Goal: Information Seeking & Learning: Learn about a topic

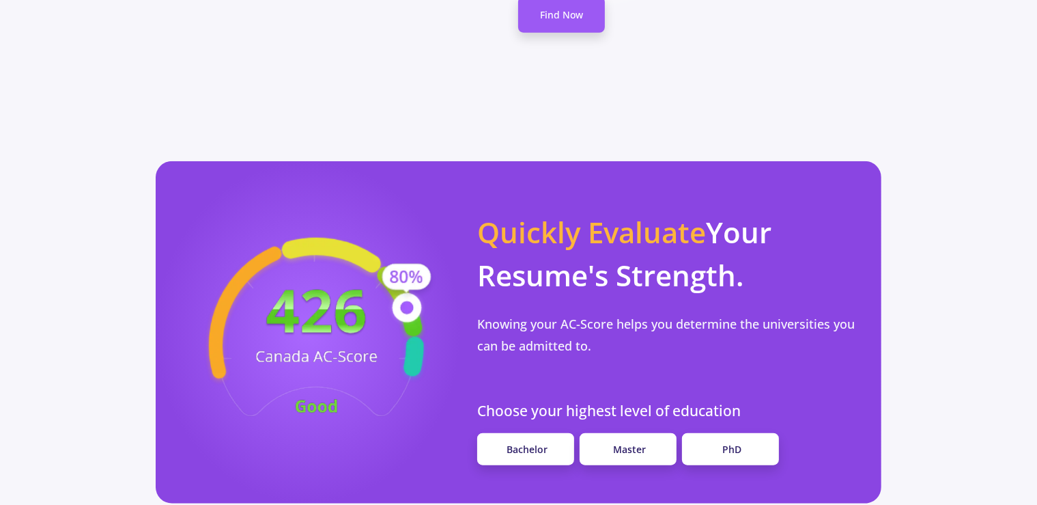
scroll to position [1063, 0]
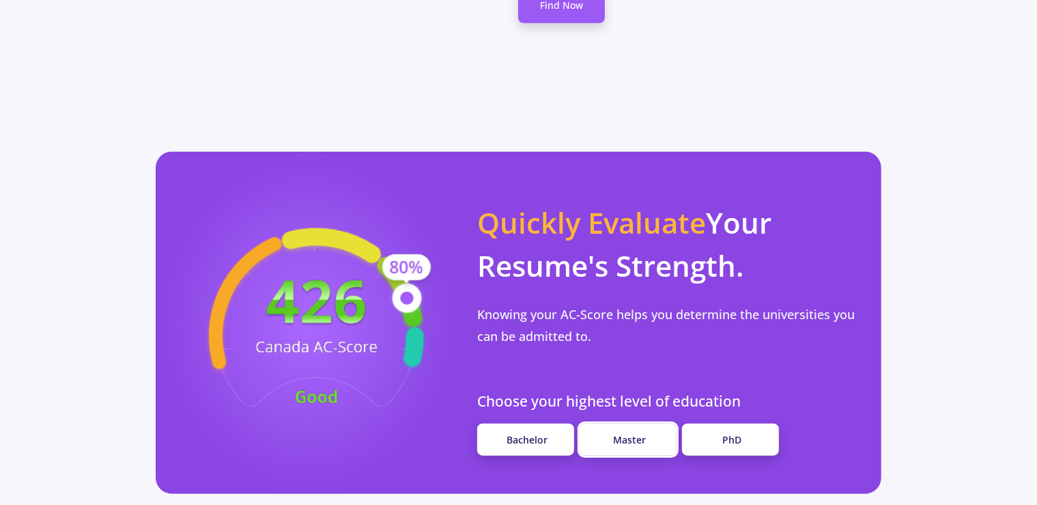
click at [627, 423] on link "Master" at bounding box center [628, 439] width 97 height 32
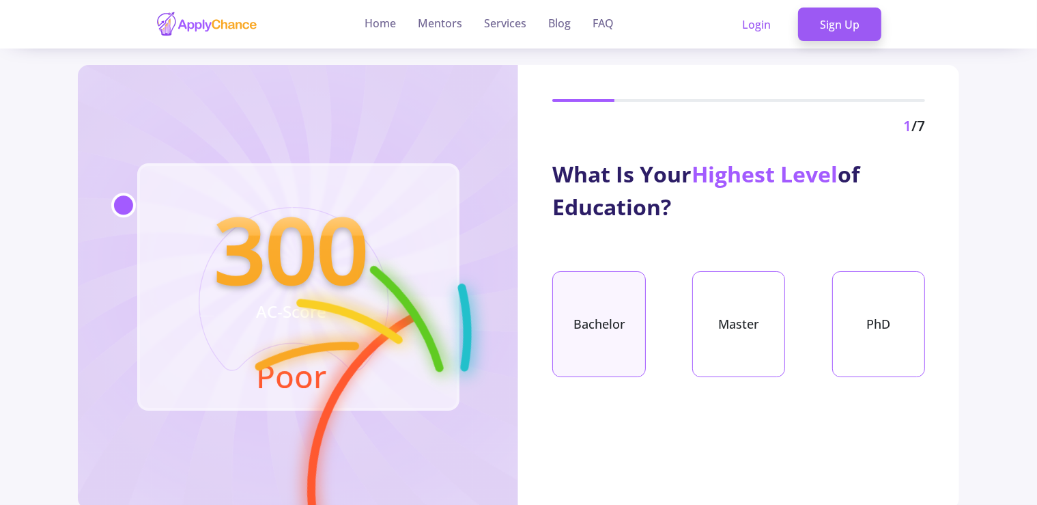
click at [609, 311] on div "Bachelor" at bounding box center [598, 324] width 93 height 106
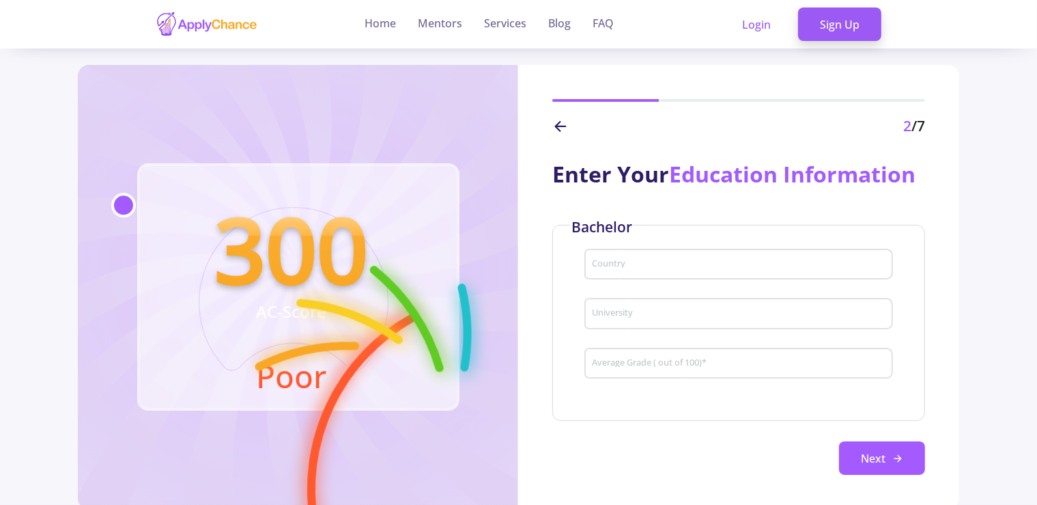
click at [620, 271] on input "Country" at bounding box center [740, 265] width 298 height 12
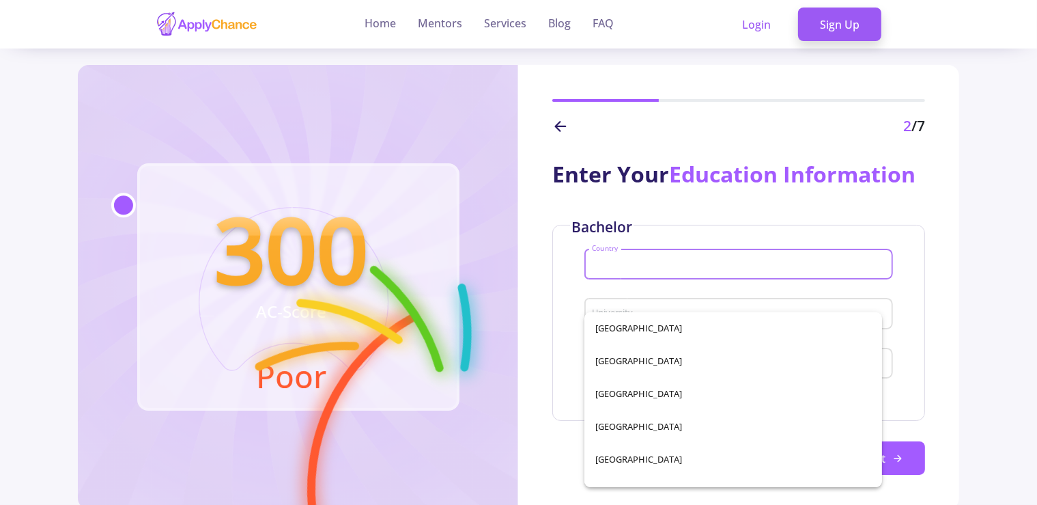
scroll to position [2794, 0]
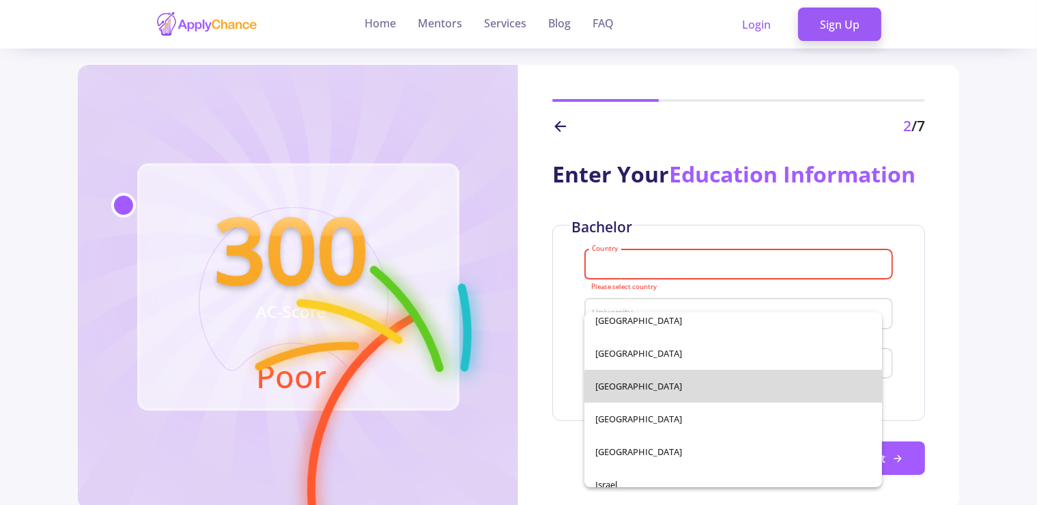
click at [774, 396] on span "[GEOGRAPHIC_DATA]" at bounding box center [732, 386] width 275 height 33
type input "[GEOGRAPHIC_DATA]"
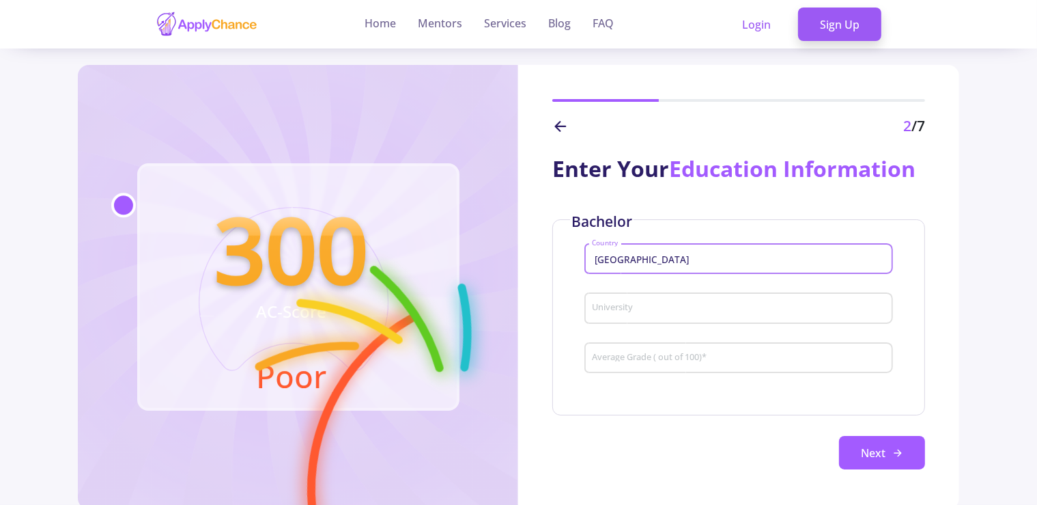
scroll to position [38, 0]
click at [837, 307] on input "University" at bounding box center [740, 309] width 298 height 12
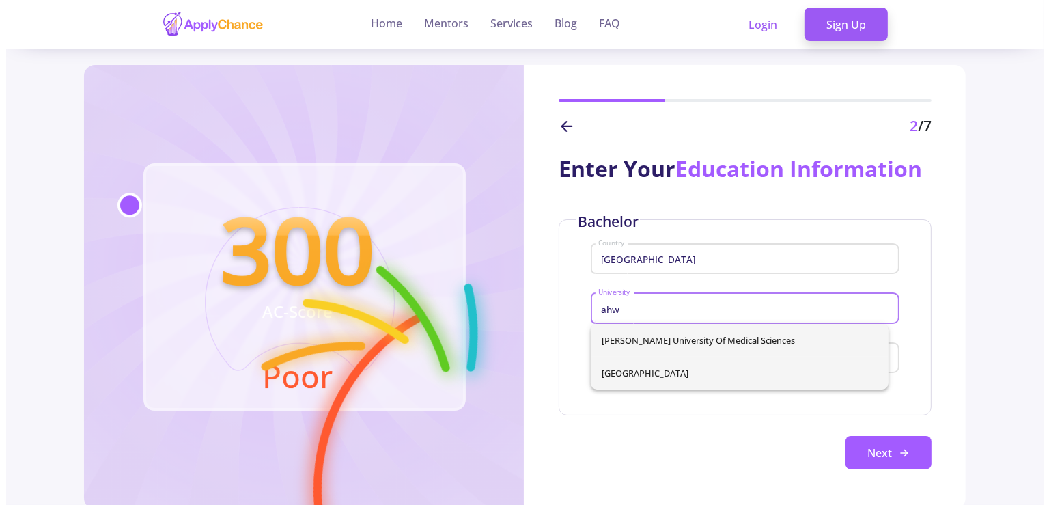
scroll to position [0, 0]
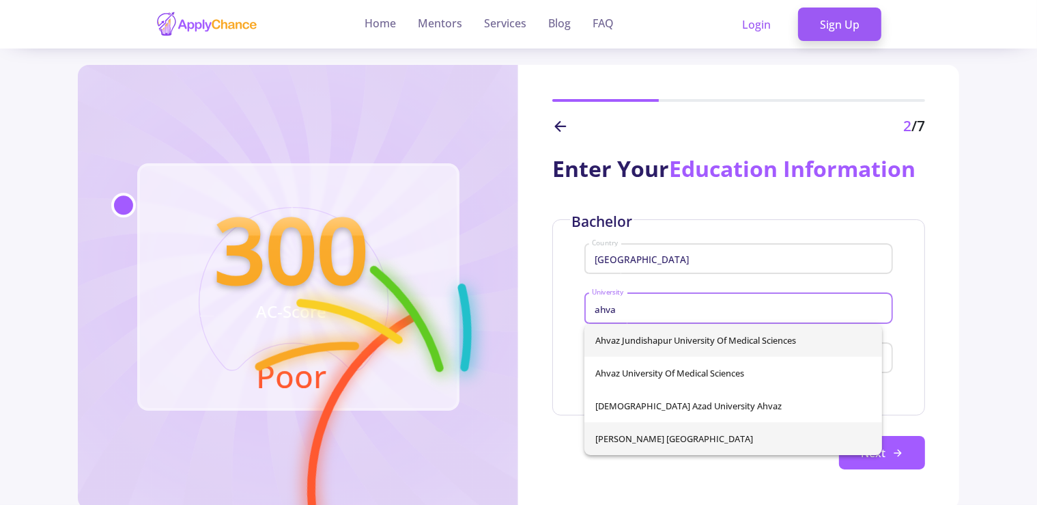
type input "ahva"
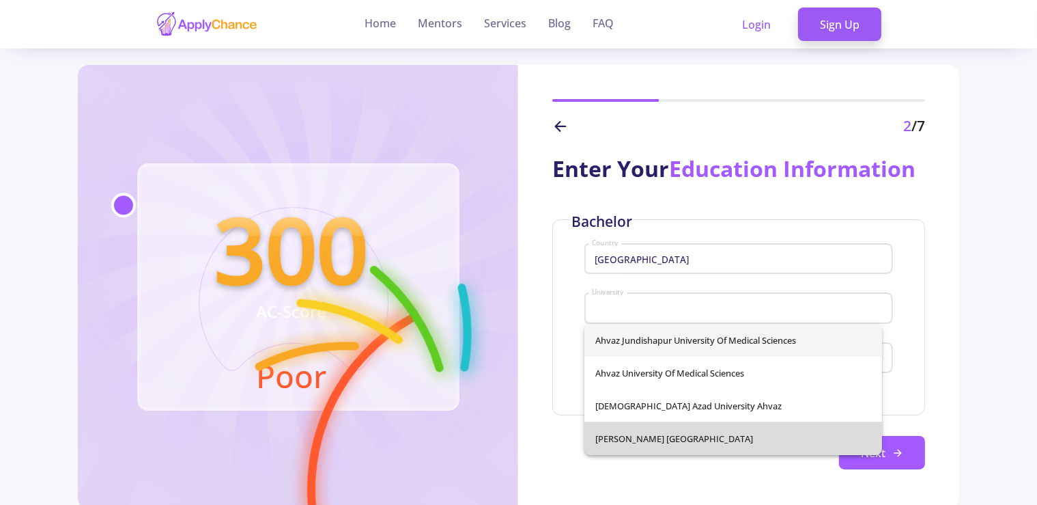
click at [832, 434] on span "[PERSON_NAME] [GEOGRAPHIC_DATA]" at bounding box center [732, 438] width 275 height 33
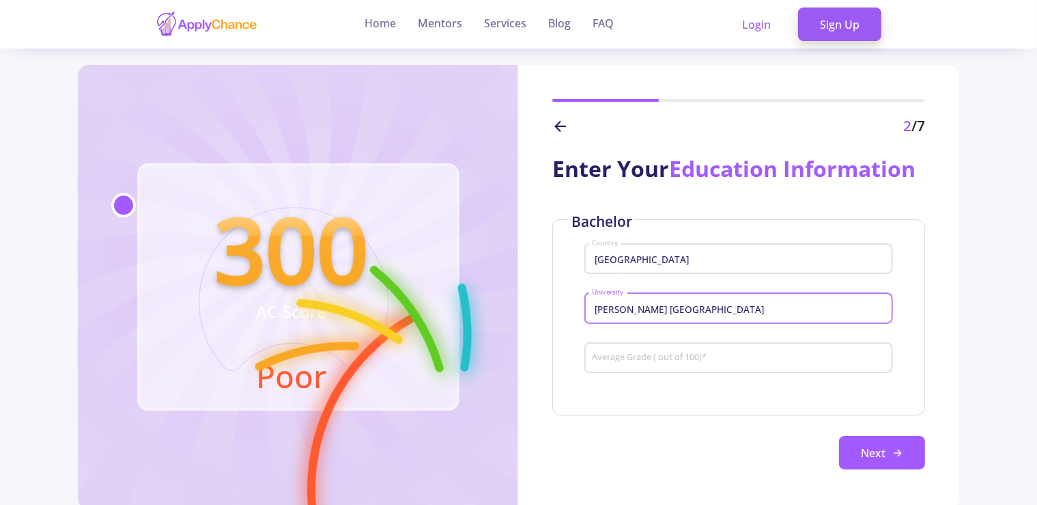
type input "[PERSON_NAME] [GEOGRAPHIC_DATA]"
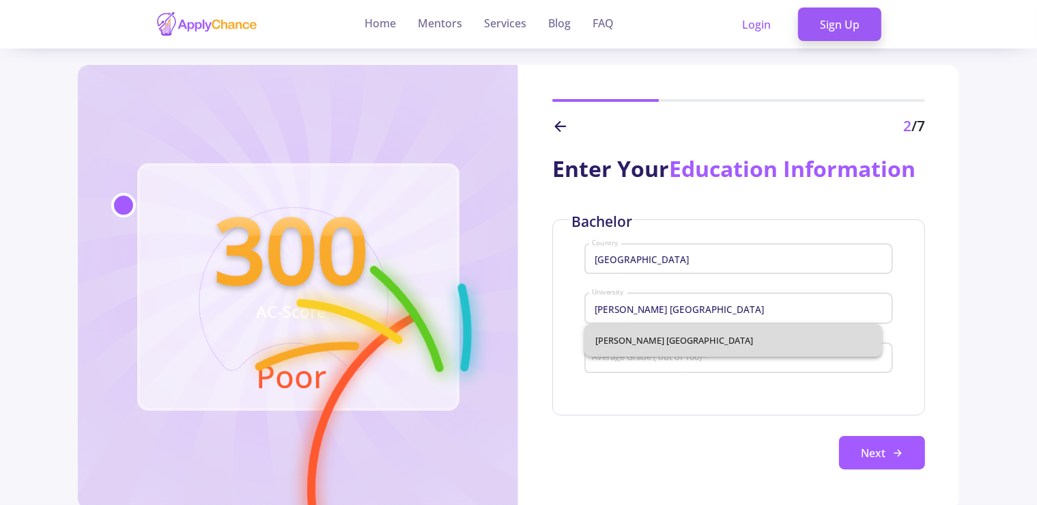
click at [804, 341] on span "[PERSON_NAME] [GEOGRAPHIC_DATA]" at bounding box center [732, 340] width 275 height 33
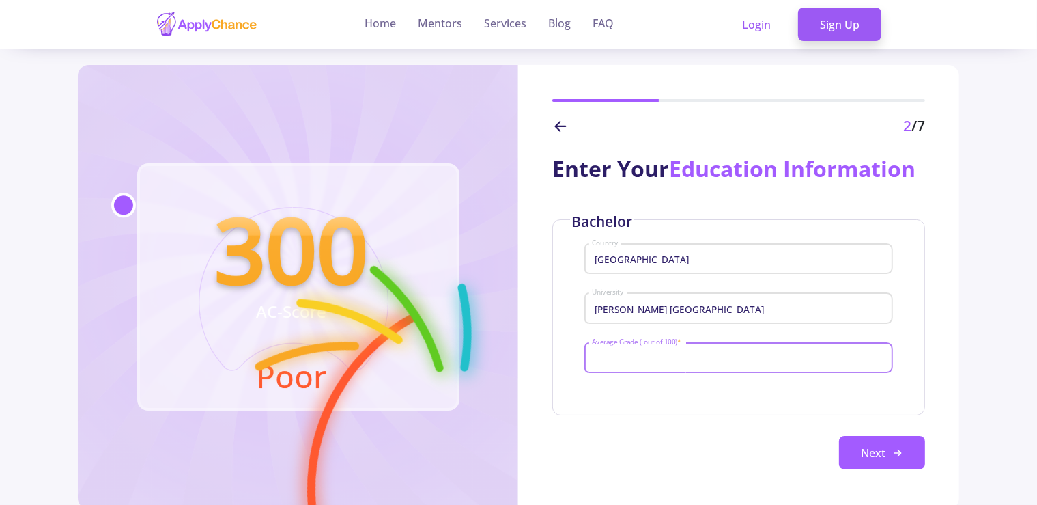
click at [794, 356] on input "Average Grade ( out of 100) *" at bounding box center [740, 358] width 298 height 12
type input "94"
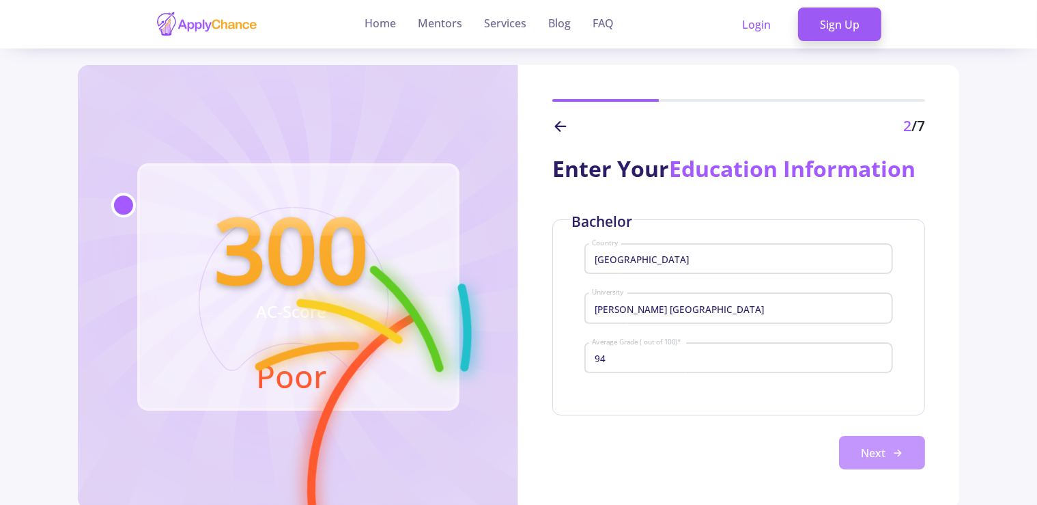
click at [844, 438] on button "Next" at bounding box center [882, 453] width 86 height 34
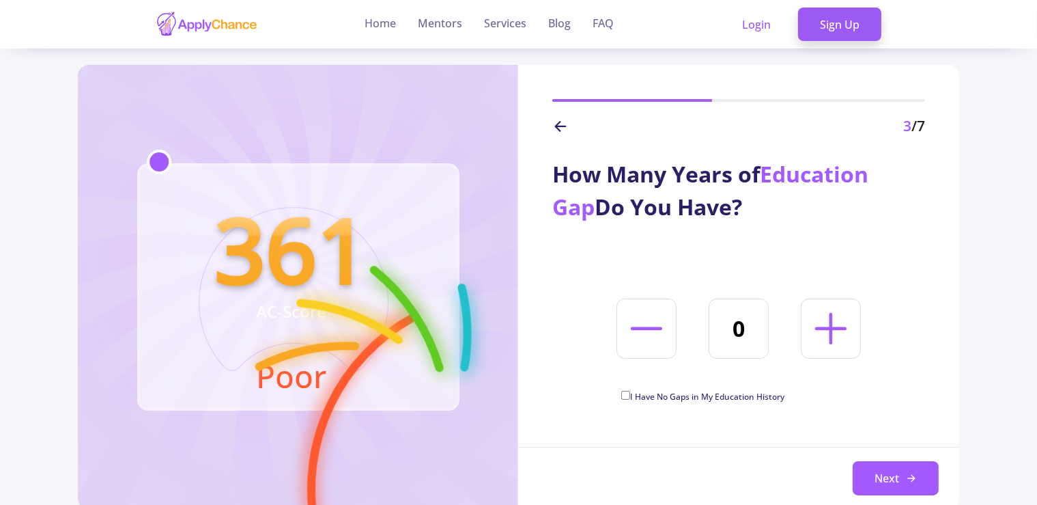
click at [841, 337] on icon at bounding box center [831, 328] width 51 height 51
type input "1"
click at [879, 477] on button "Next" at bounding box center [896, 478] width 86 height 34
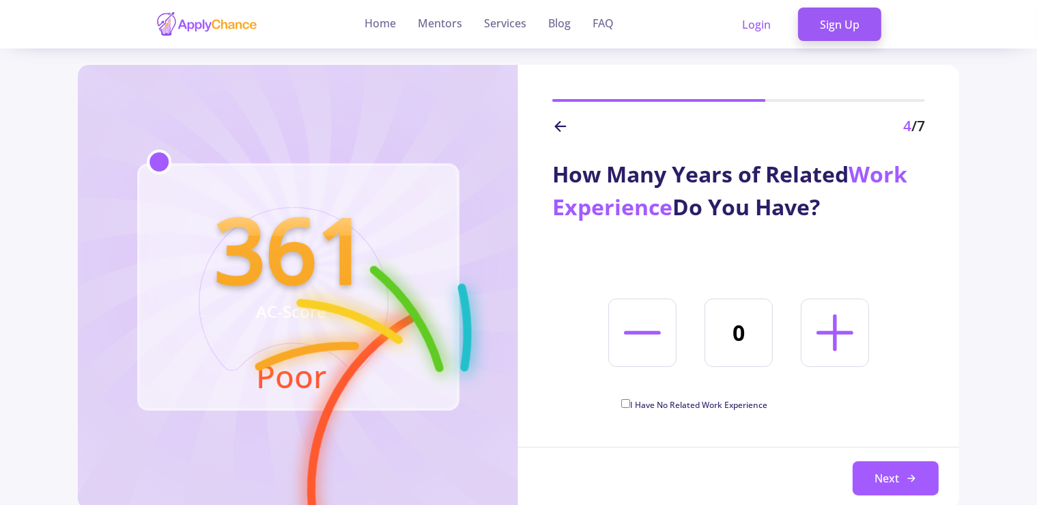
click at [717, 401] on span "I Have No Related Work Experience" at bounding box center [698, 405] width 137 height 12
click at [630, 401] on input "I Have No Related Work Experience" at bounding box center [625, 403] width 9 height 9
checkbox input "true"
click at [886, 479] on button "Next" at bounding box center [896, 478] width 86 height 34
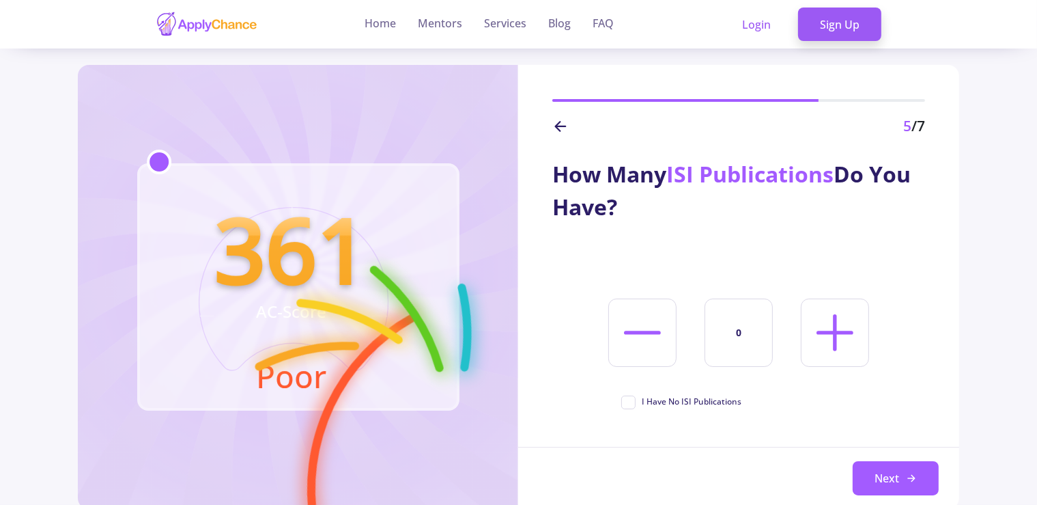
click at [686, 402] on span "I Have No ISI Publications" at bounding box center [692, 401] width 100 height 12
click at [630, 402] on input "I Have No ISI Publications" at bounding box center [625, 399] width 9 height 9
checkbox input "true"
click at [880, 488] on button "Next" at bounding box center [896, 478] width 86 height 34
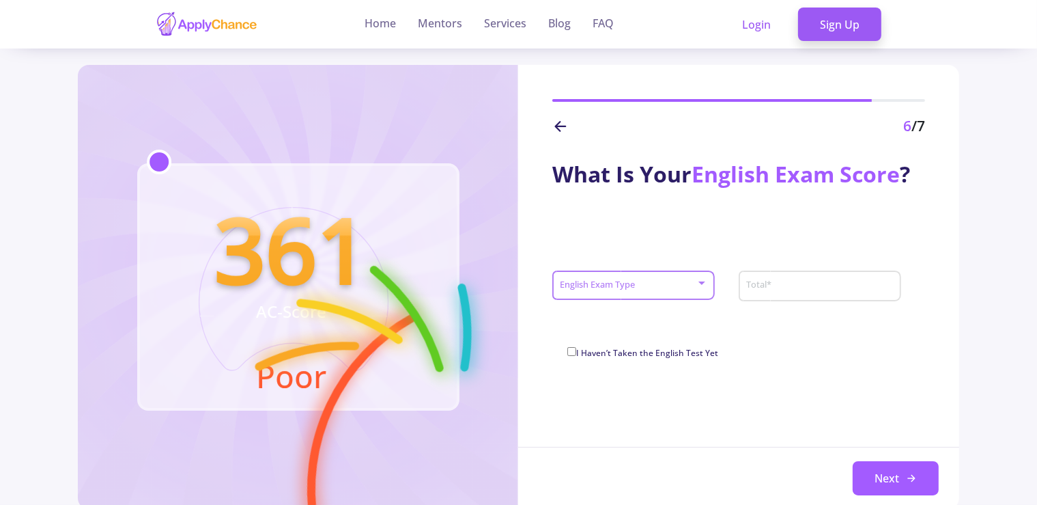
click at [701, 285] on div at bounding box center [702, 283] width 12 height 11
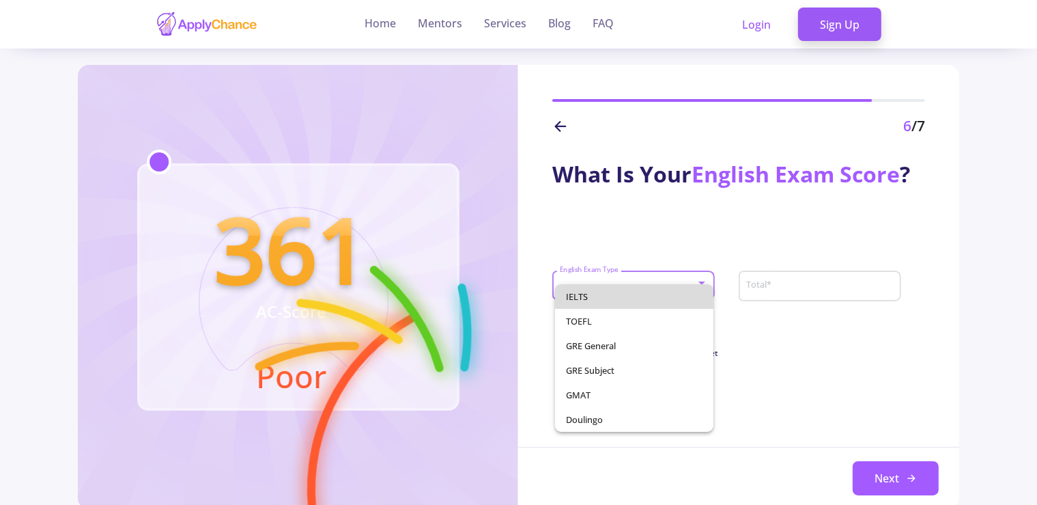
click at [649, 291] on span "IELTS" at bounding box center [634, 296] width 137 height 25
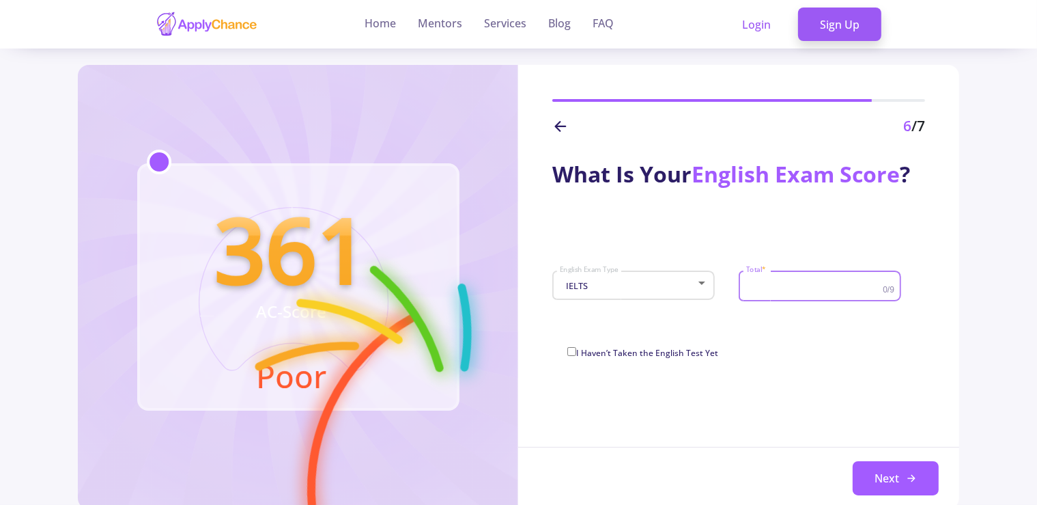
click at [763, 287] on input "Total *" at bounding box center [816, 286] width 141 height 12
type input "7"
click at [865, 475] on button "Next" at bounding box center [896, 478] width 86 height 34
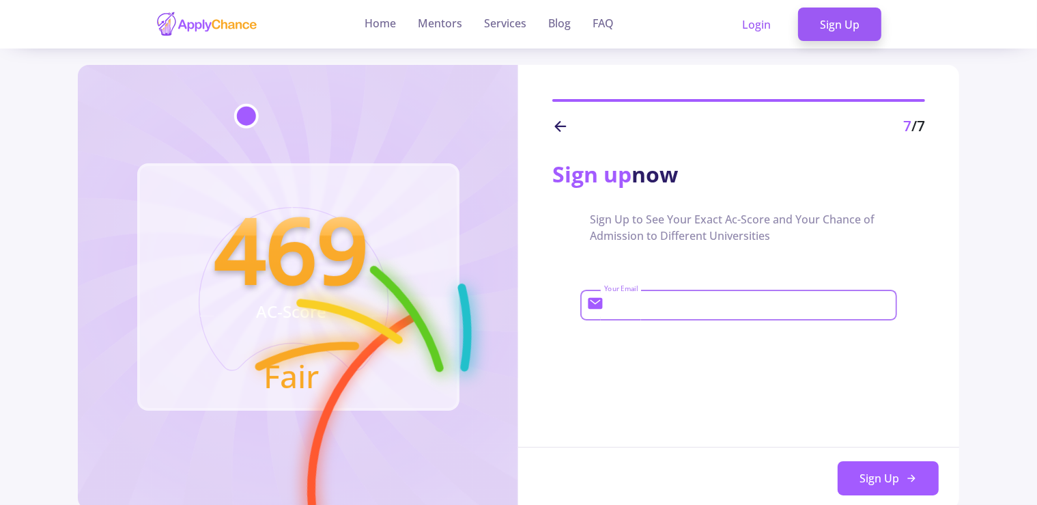
click at [756, 309] on input "Your Email" at bounding box center [749, 305] width 291 height 12
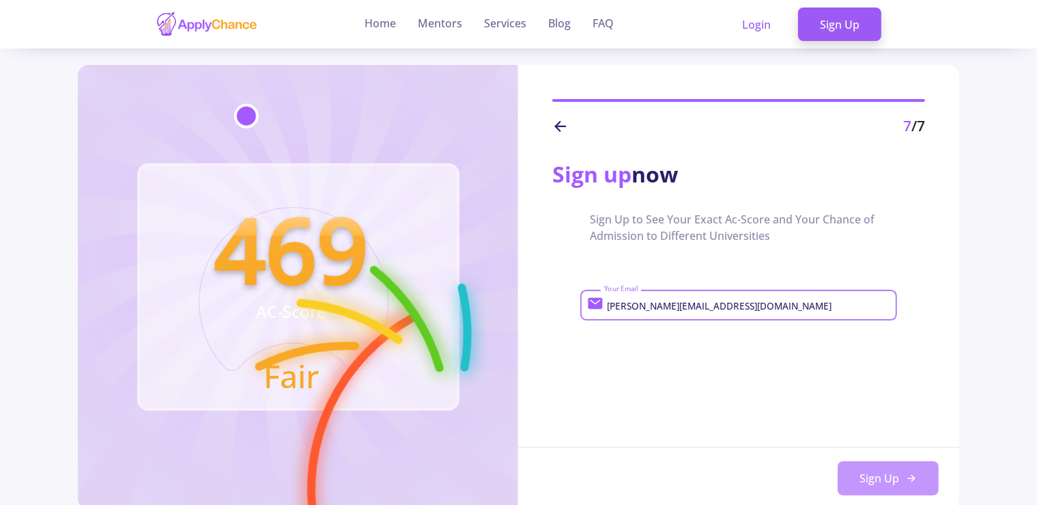
type input "[PERSON_NAME][EMAIL_ADDRESS][DOMAIN_NAME]"
click at [860, 464] on button "Sign Up" at bounding box center [888, 478] width 101 height 34
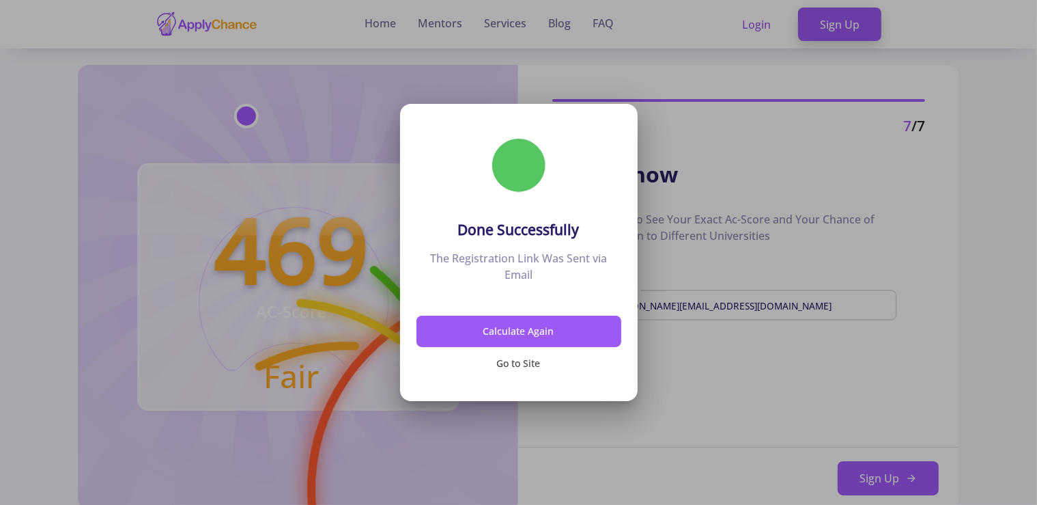
click at [519, 365] on button "Go to Site" at bounding box center [519, 363] width 205 height 32
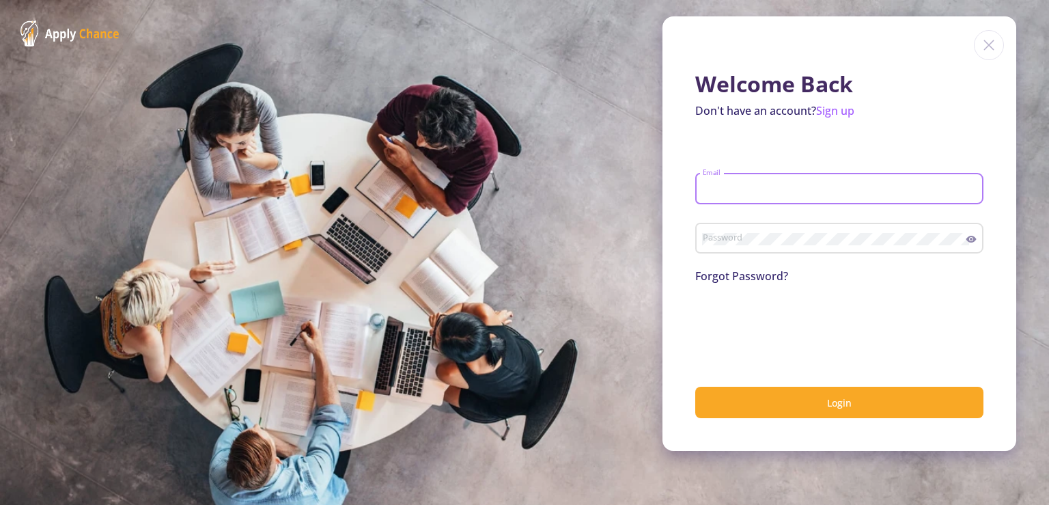
click at [729, 184] on input "Email" at bounding box center [841, 189] width 279 height 12
type input "[PERSON_NAME][EMAIL_ADDRESS][DOMAIN_NAME]"
click at [768, 229] on div "Password" at bounding box center [834, 236] width 264 height 36
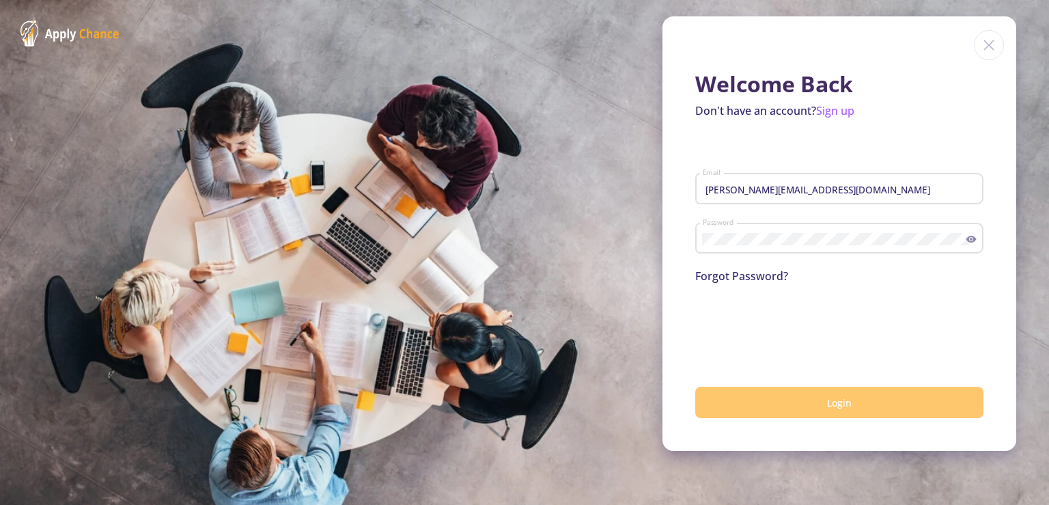
click at [791, 413] on button "Login" at bounding box center [839, 403] width 288 height 32
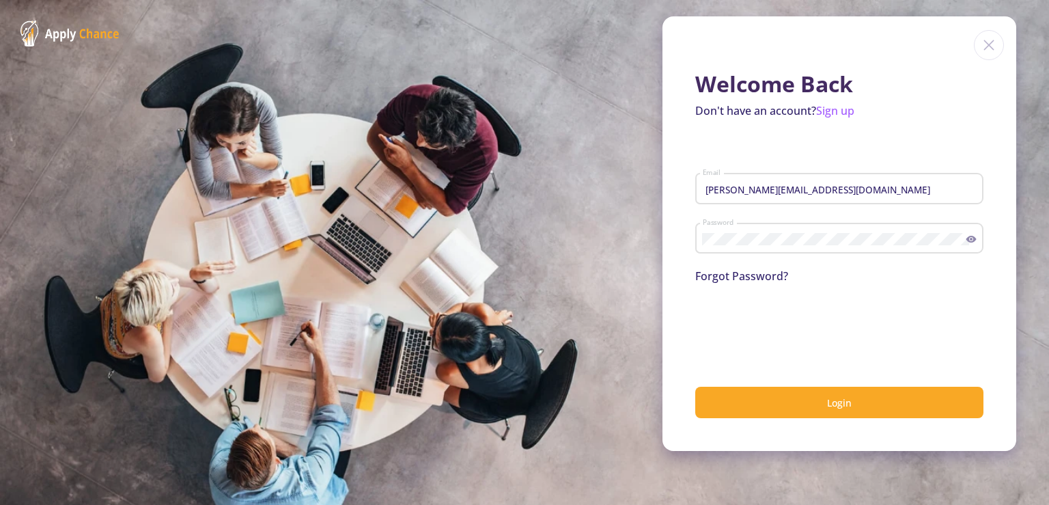
click at [974, 239] on icon at bounding box center [971, 239] width 10 height 7
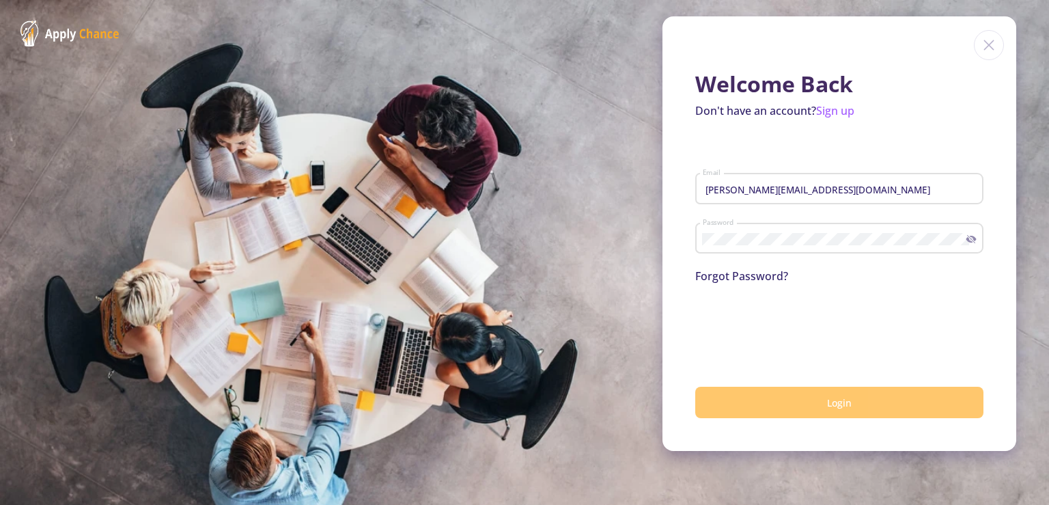
click at [788, 403] on button "Login" at bounding box center [839, 403] width 288 height 32
click at [797, 399] on button "Login" at bounding box center [839, 403] width 288 height 32
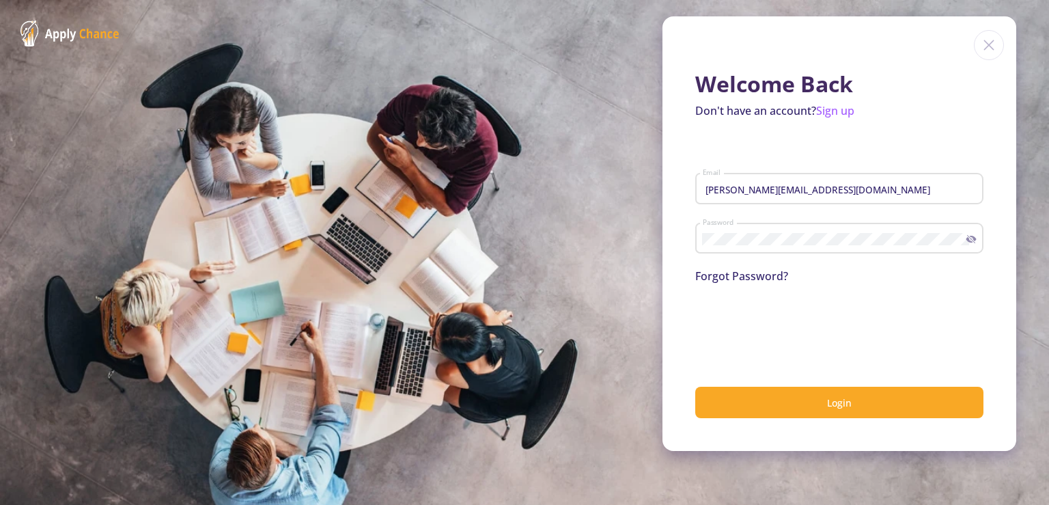
click at [469, 242] on section "Welcome Back Don't have an account? Sign up [PERSON_NAME][EMAIL_ADDRESS][DOMAIN…" at bounding box center [524, 252] width 1049 height 505
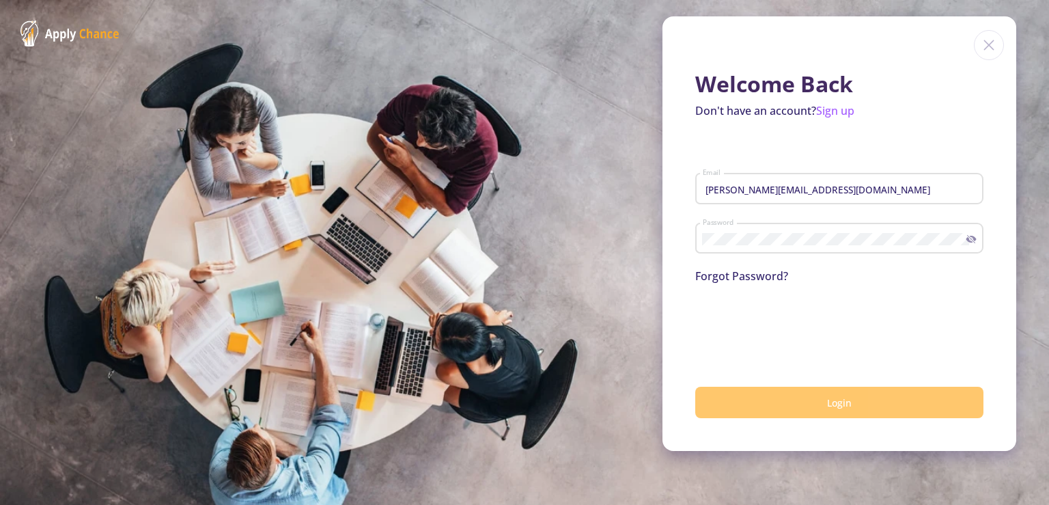
click at [755, 390] on button "Login" at bounding box center [839, 403] width 288 height 32
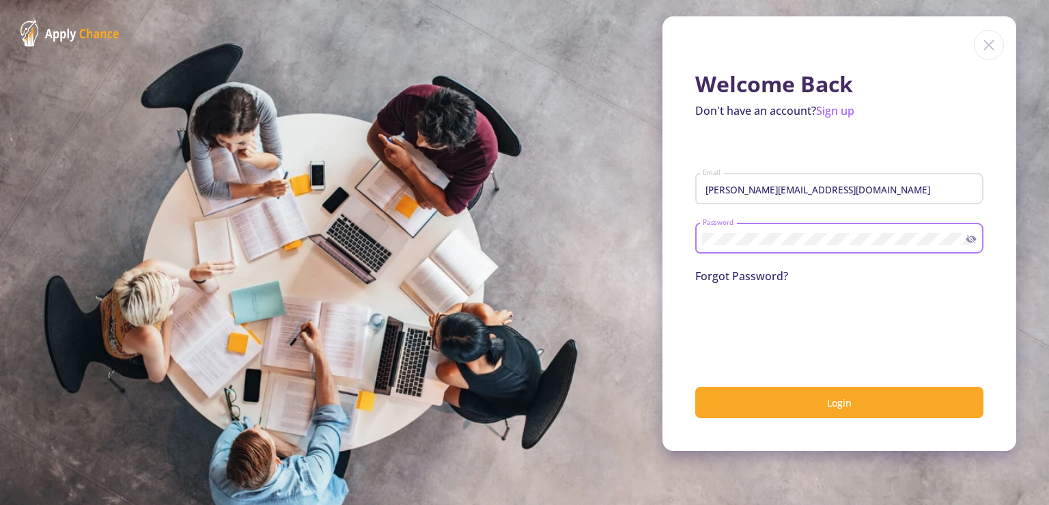
click at [695, 387] on button "Login" at bounding box center [839, 403] width 288 height 32
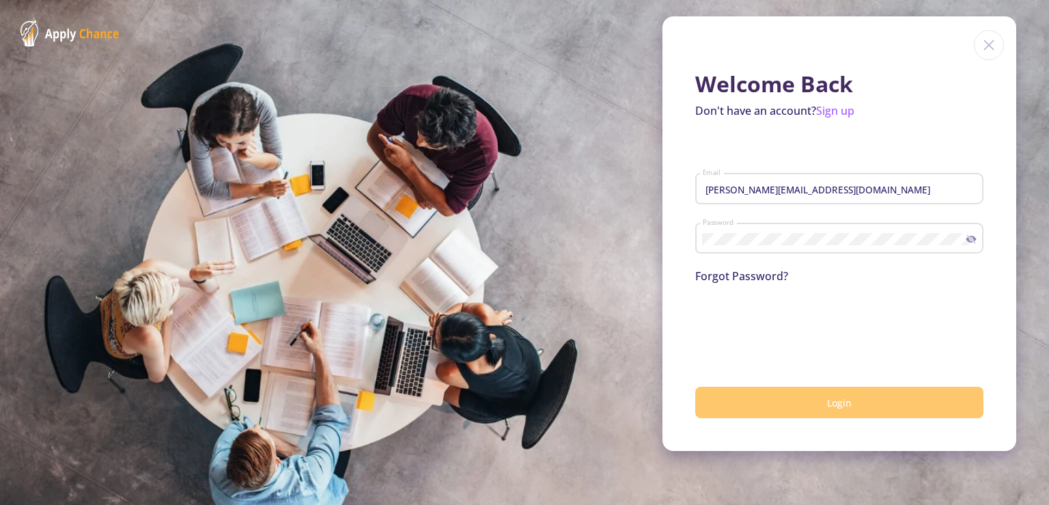
click at [801, 399] on button "Login" at bounding box center [839, 403] width 288 height 32
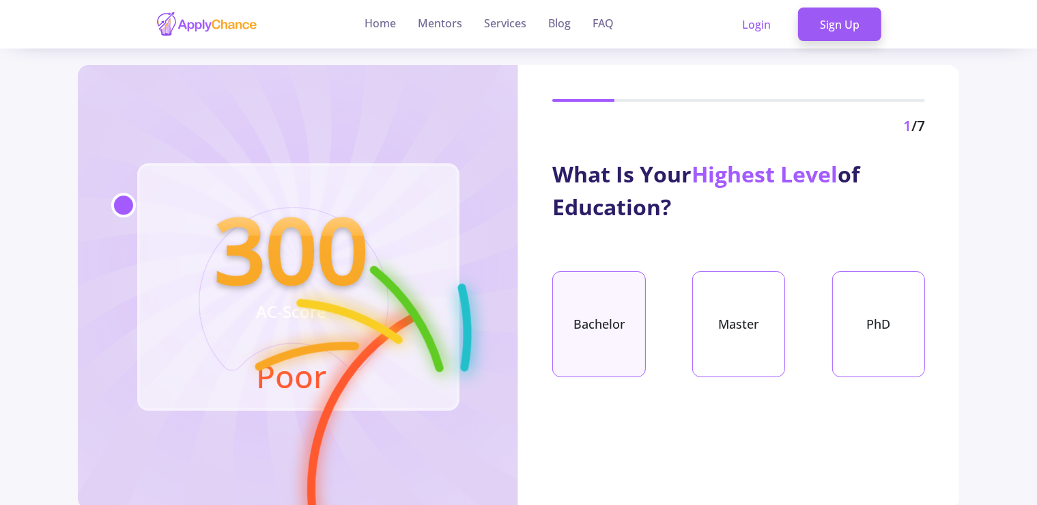
click at [604, 336] on div "Bachelor" at bounding box center [598, 324] width 93 height 106
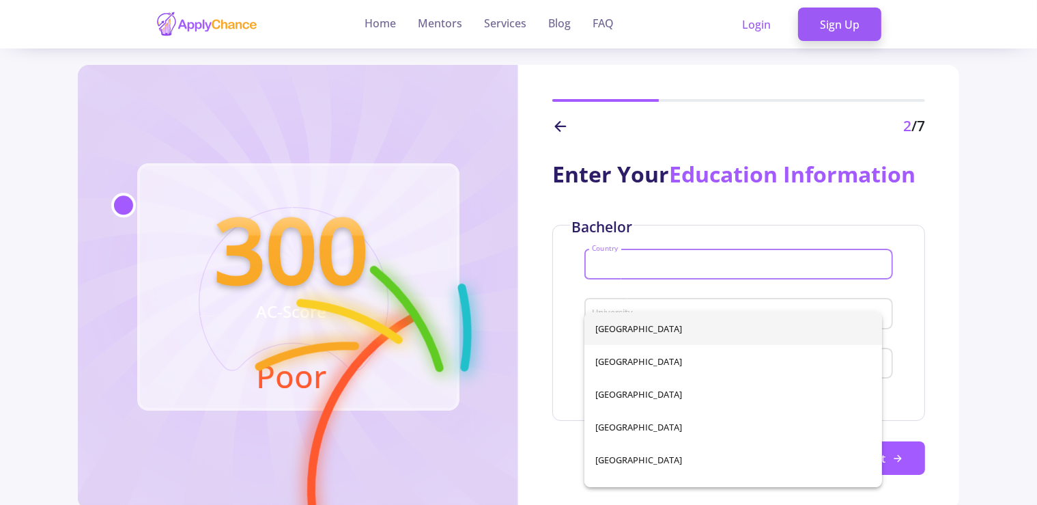
click at [673, 271] on input "Country" at bounding box center [740, 265] width 298 height 12
type input "IR"
click at [643, 363] on span "[GEOGRAPHIC_DATA]" at bounding box center [732, 361] width 275 height 33
type input "[GEOGRAPHIC_DATA]"
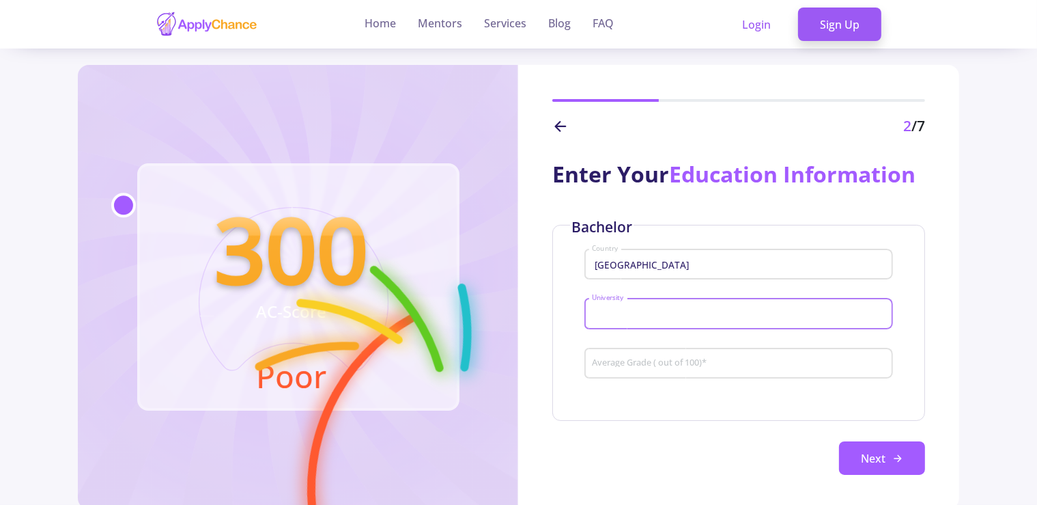
click at [671, 320] on input "University" at bounding box center [740, 314] width 298 height 12
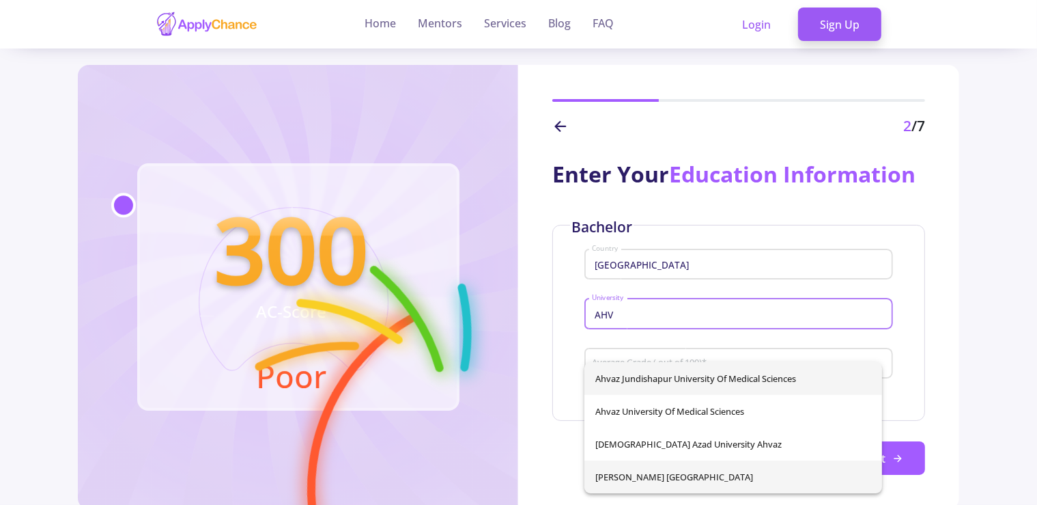
type input "AHV"
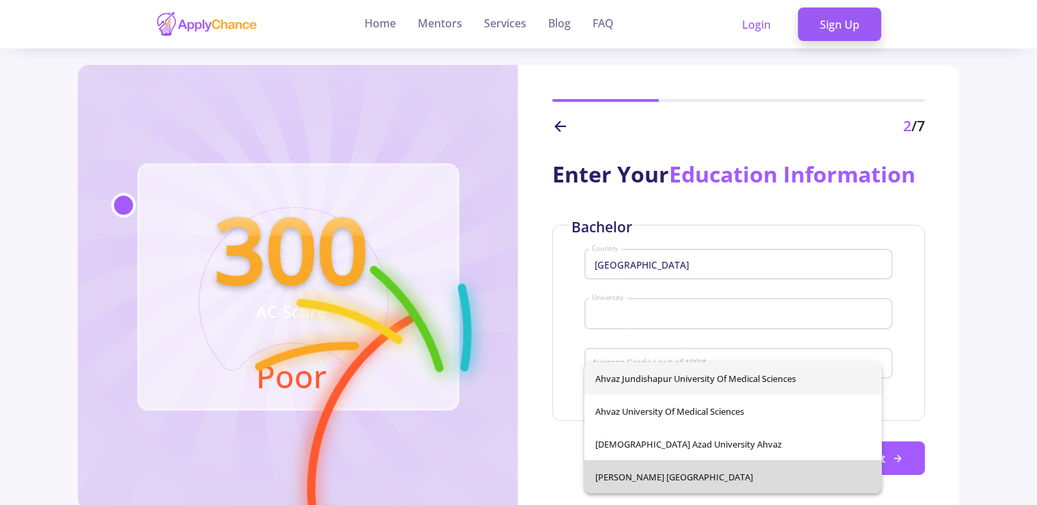
click at [660, 472] on span "[PERSON_NAME] [GEOGRAPHIC_DATA]" at bounding box center [732, 476] width 275 height 33
type input "[PERSON_NAME] [GEOGRAPHIC_DATA]"
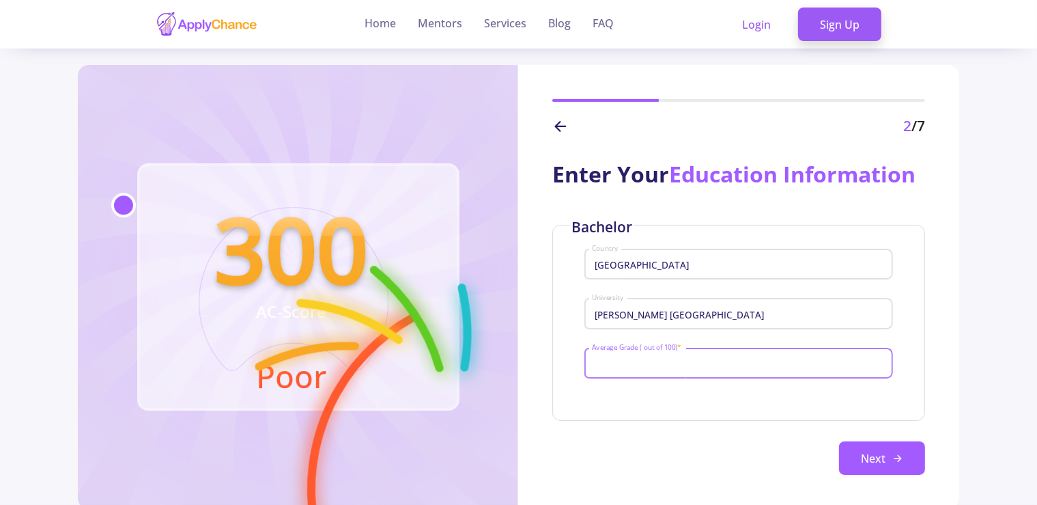
click at [702, 370] on input "Average Grade ( out of 100) *" at bounding box center [740, 364] width 298 height 12
type input "94"
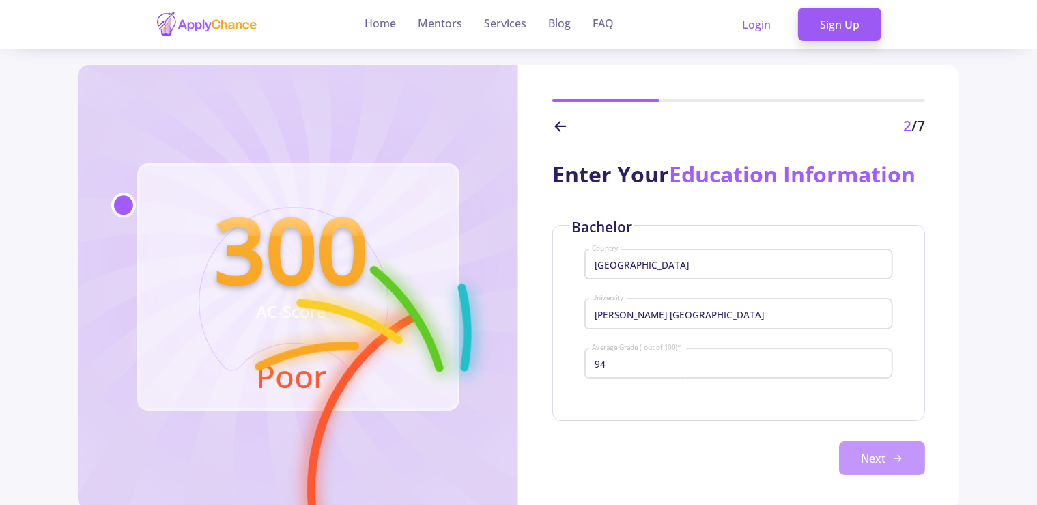
click at [841, 475] on button "Next" at bounding box center [882, 458] width 86 height 34
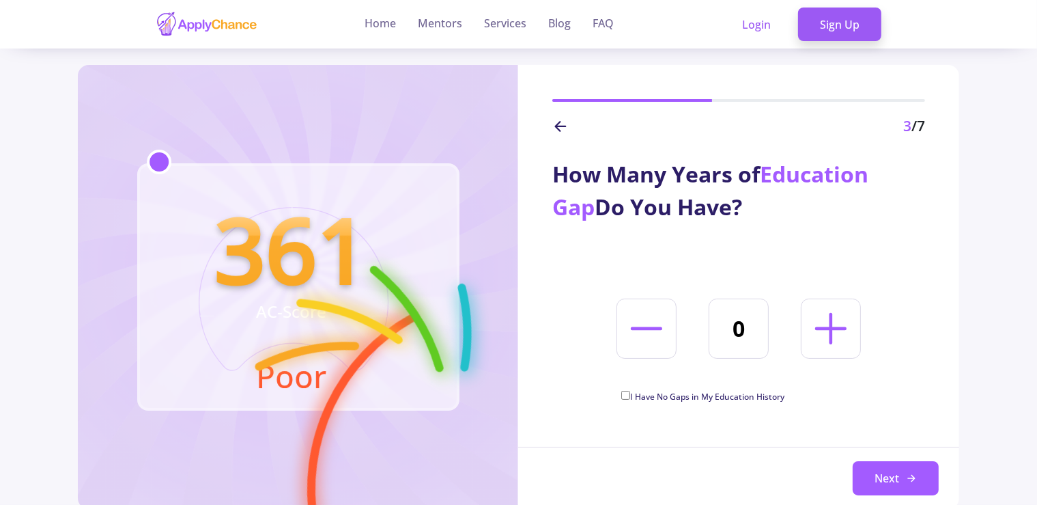
click at [819, 351] on icon at bounding box center [831, 328] width 51 height 51
type input "1"
click at [879, 483] on button "Next" at bounding box center [896, 478] width 86 height 34
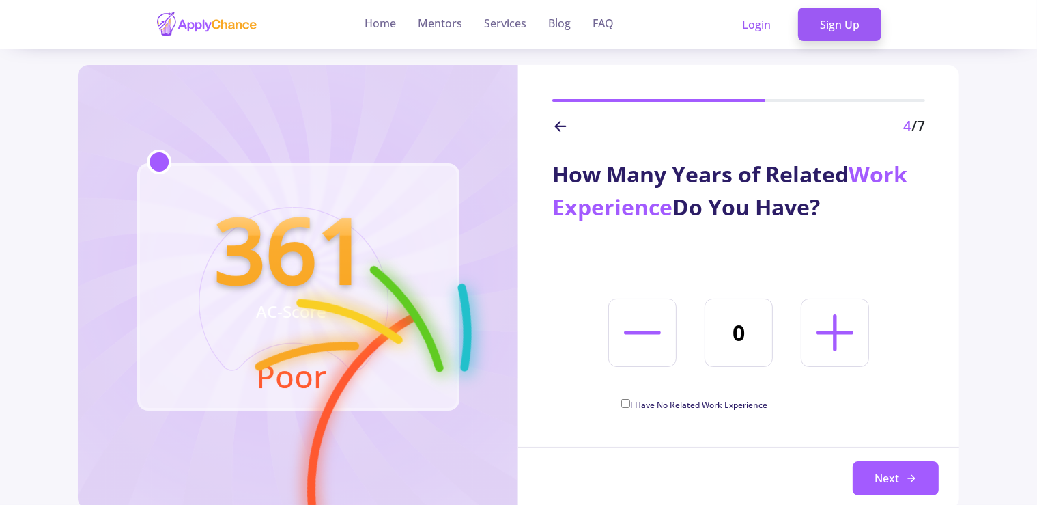
click at [742, 406] on span "I Have No Related Work Experience" at bounding box center [698, 405] width 137 height 12
click at [630, 406] on input "I Have No Related Work Experience" at bounding box center [625, 403] width 9 height 9
checkbox input "true"
click at [882, 474] on button "Next" at bounding box center [896, 478] width 86 height 34
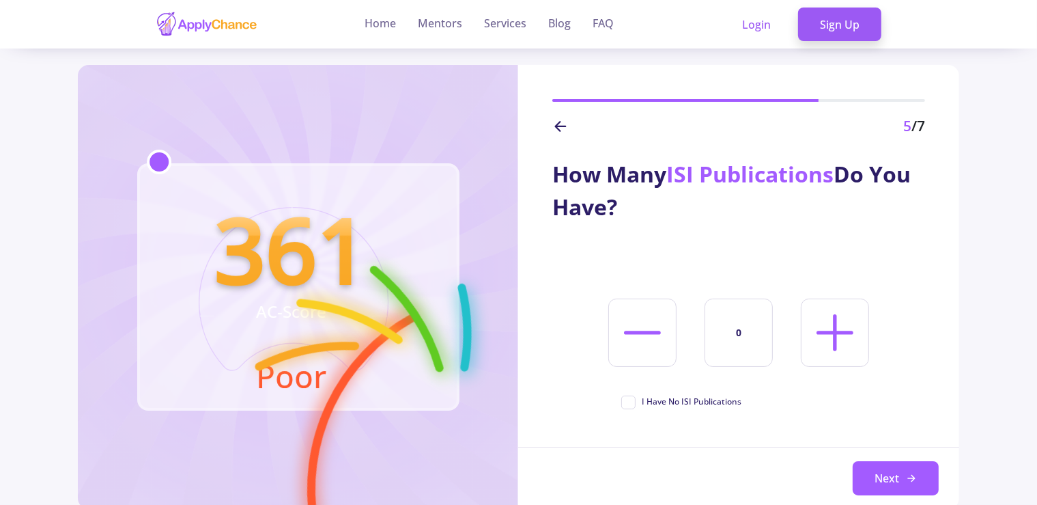
click at [813, 346] on icon at bounding box center [835, 332] width 59 height 59
type input "1"
click at [884, 471] on button "Next" at bounding box center [896, 478] width 86 height 34
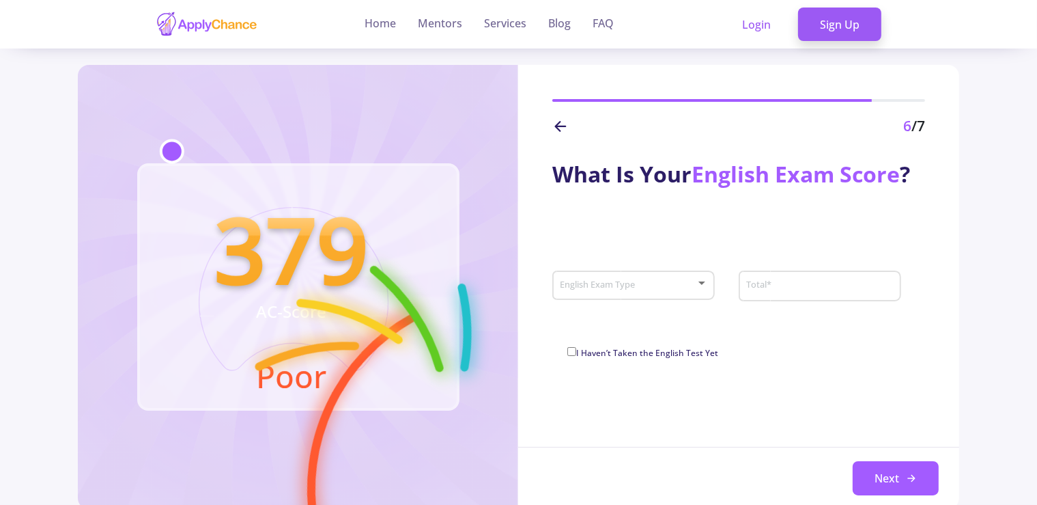
click at [695, 283] on span at bounding box center [629, 286] width 133 height 10
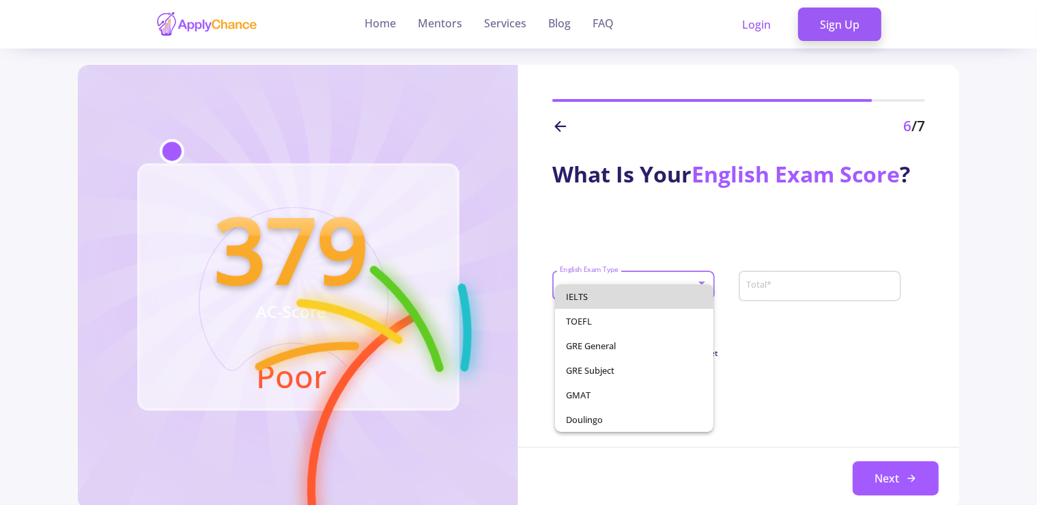
click at [684, 294] on span "IELTS" at bounding box center [634, 296] width 137 height 25
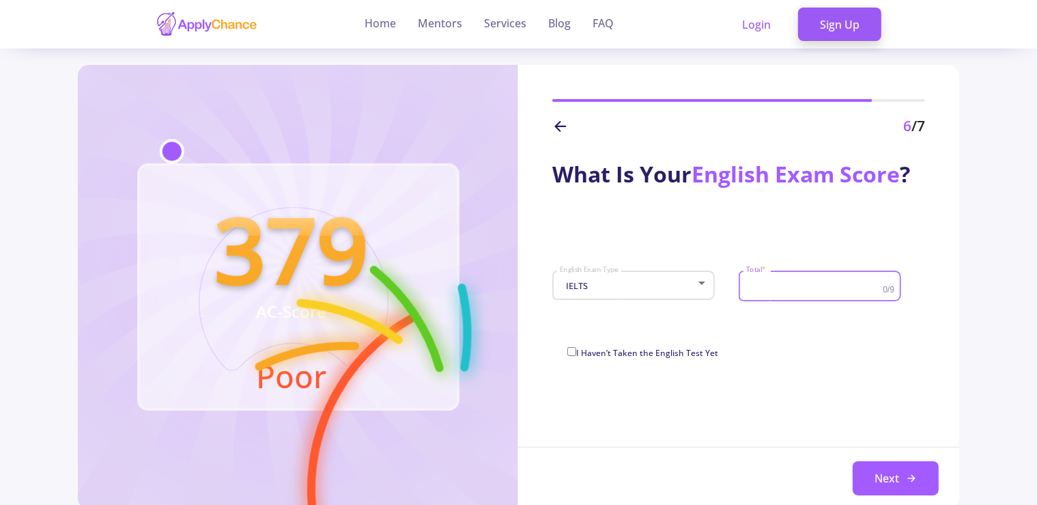
click at [768, 286] on input "Total *" at bounding box center [816, 286] width 141 height 12
type input "7"
click at [893, 482] on button "Next" at bounding box center [896, 478] width 86 height 34
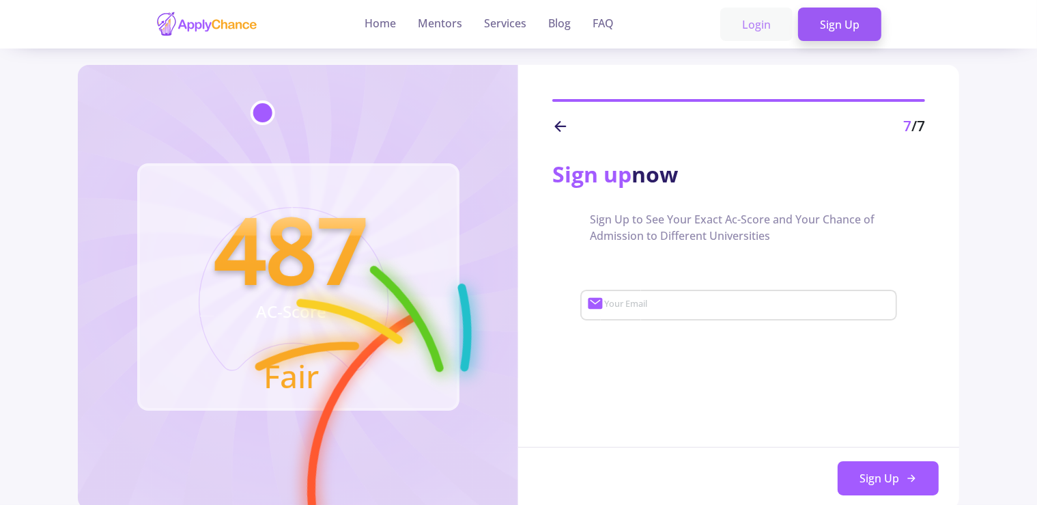
click at [769, 21] on link "Login" at bounding box center [756, 25] width 72 height 34
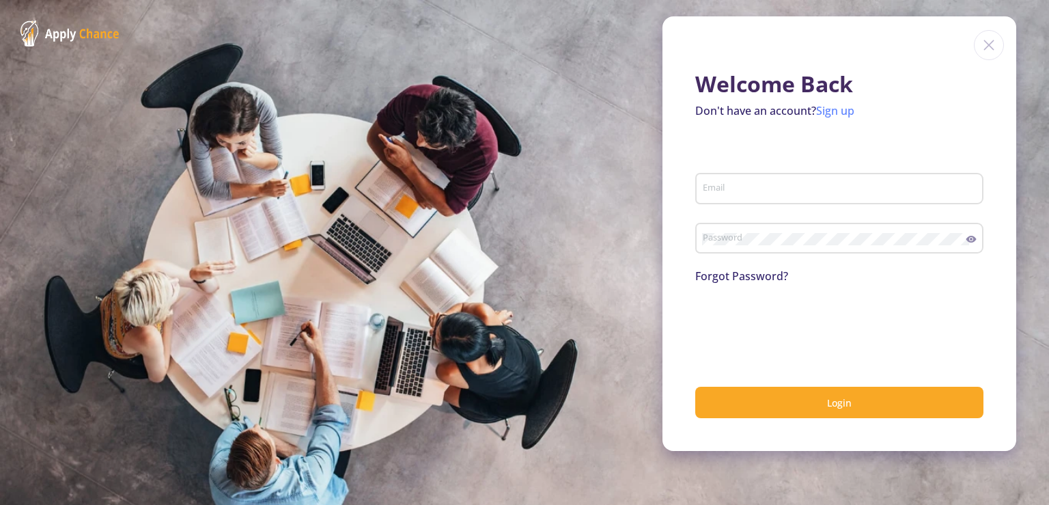
click at [837, 109] on link "Sign up" at bounding box center [835, 110] width 38 height 15
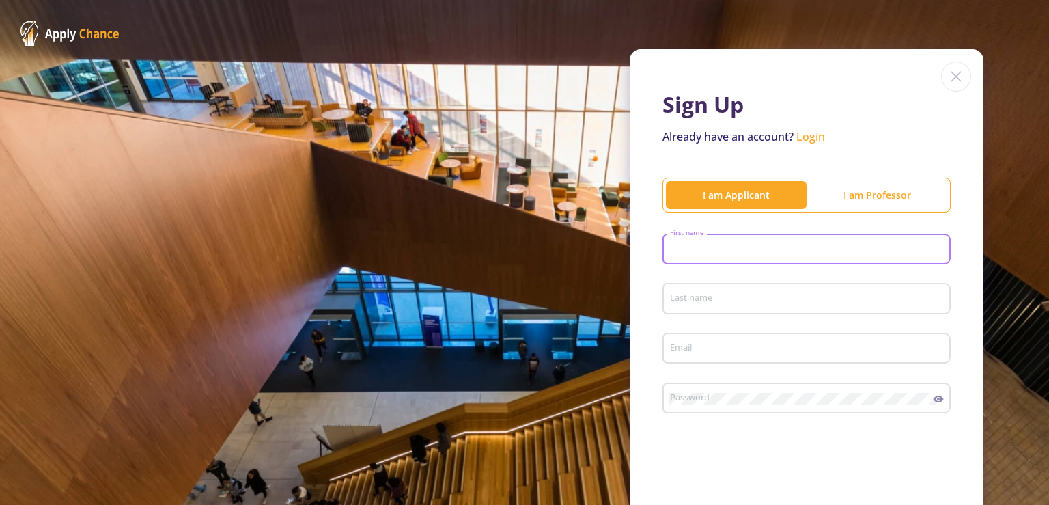
click at [787, 251] on input "First name" at bounding box center [808, 250] width 279 height 12
type input "REYHANE"
click at [776, 299] on input "Last name" at bounding box center [808, 299] width 279 height 12
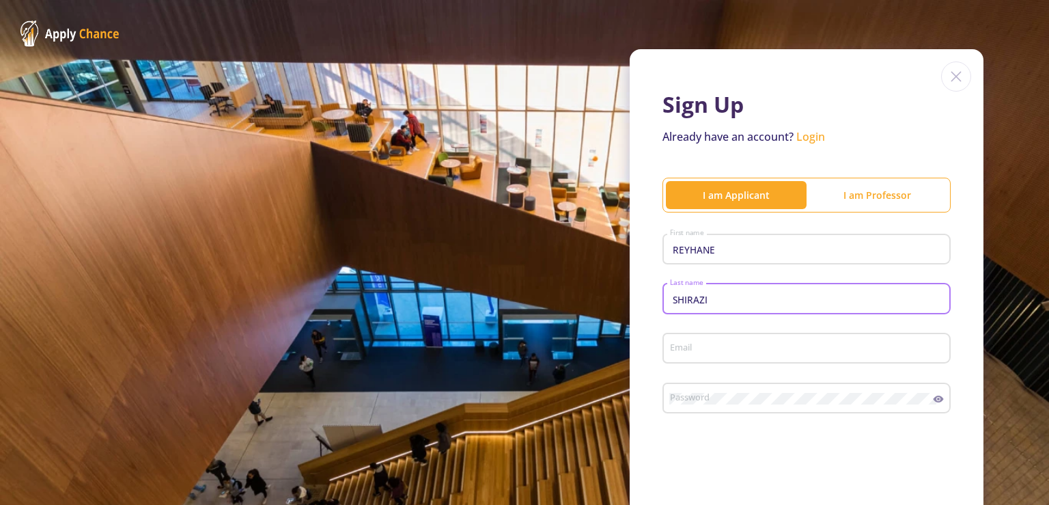
type input "SHIRAZI"
click at [763, 340] on div "Email" at bounding box center [806, 346] width 275 height 36
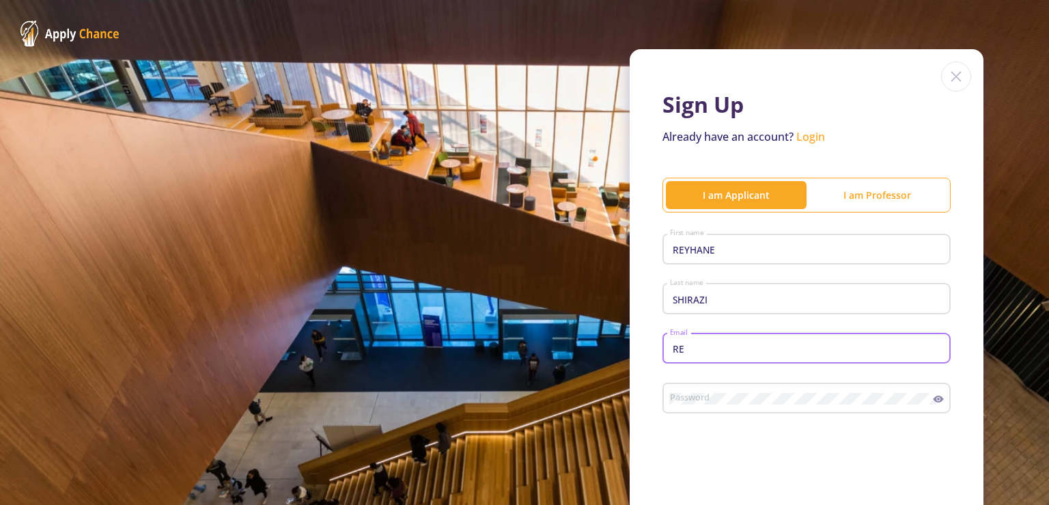
type input "R"
type input "[PERSON_NAME][EMAIL_ADDRESS][DOMAIN_NAME]"
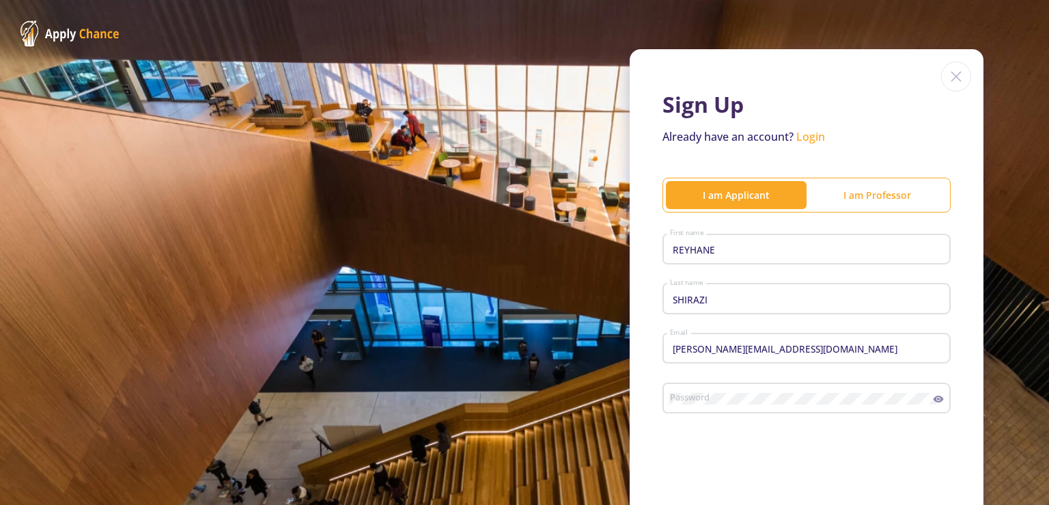
click at [739, 392] on div "Password" at bounding box center [801, 396] width 264 height 36
click at [933, 402] on icon at bounding box center [938, 398] width 10 height 7
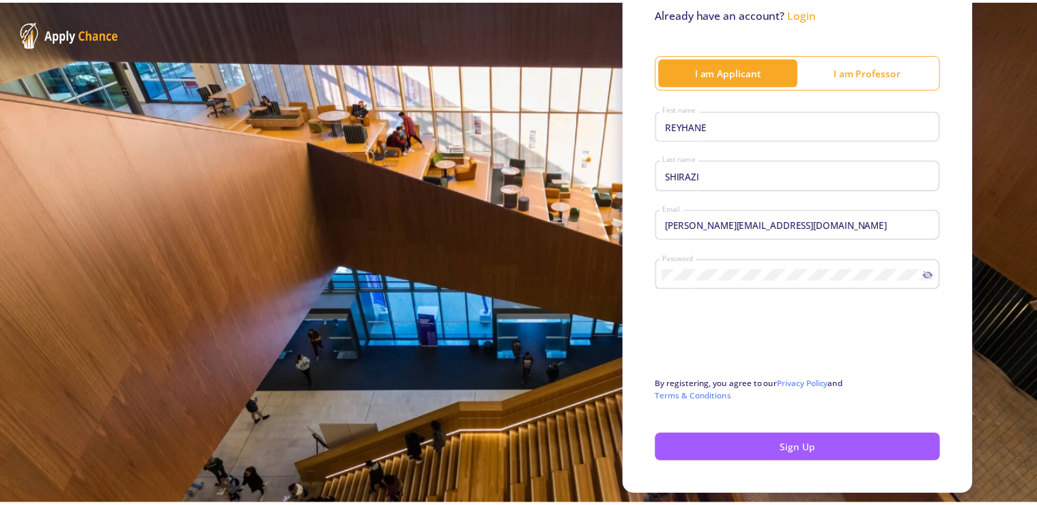
scroll to position [164, 0]
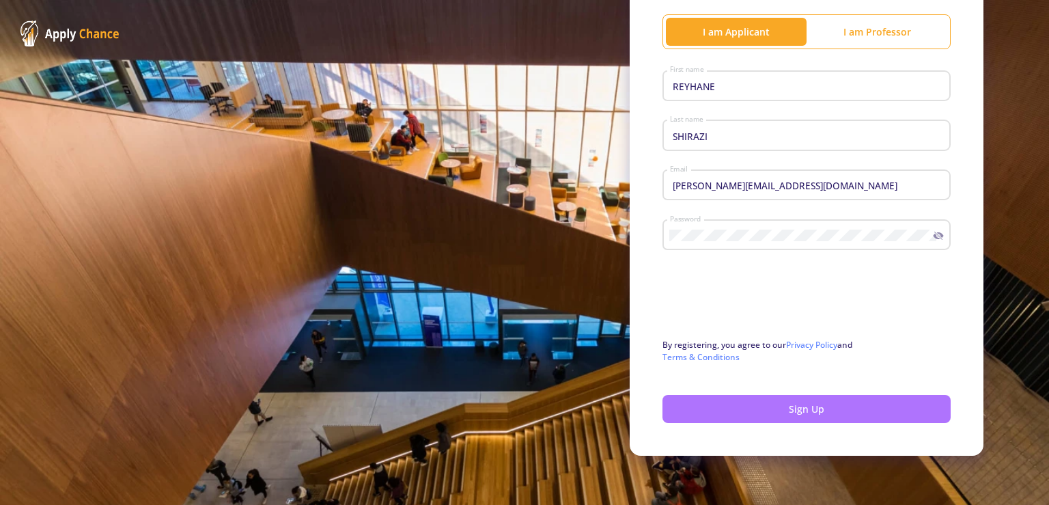
click at [712, 400] on button "Sign Up" at bounding box center [806, 409] width 288 height 28
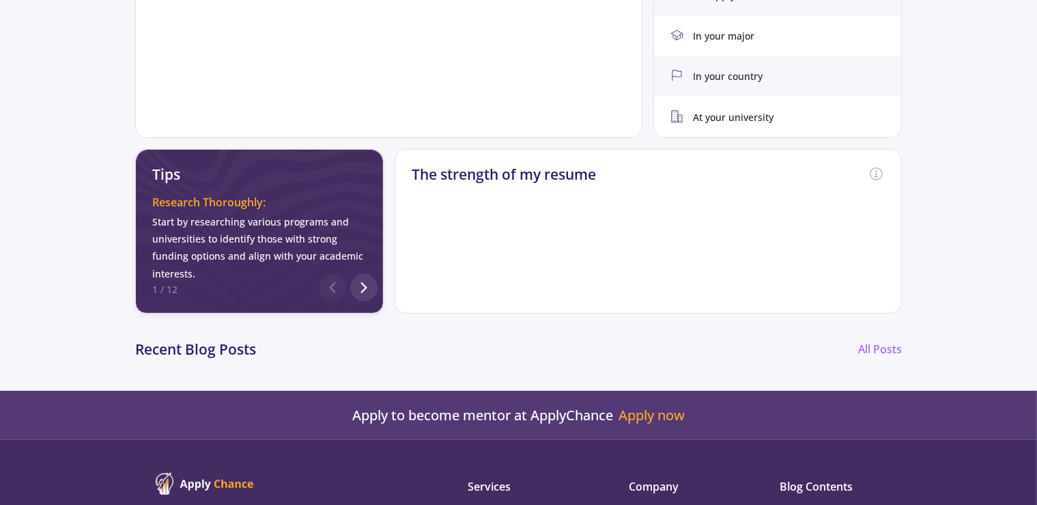
scroll to position [18, 0]
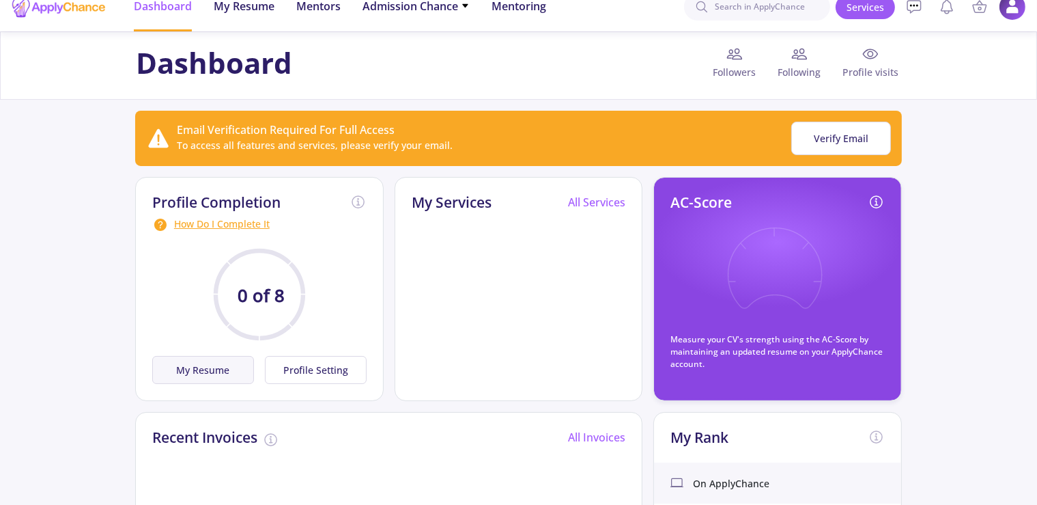
click at [211, 368] on button "My Resume" at bounding box center [203, 370] width 102 height 28
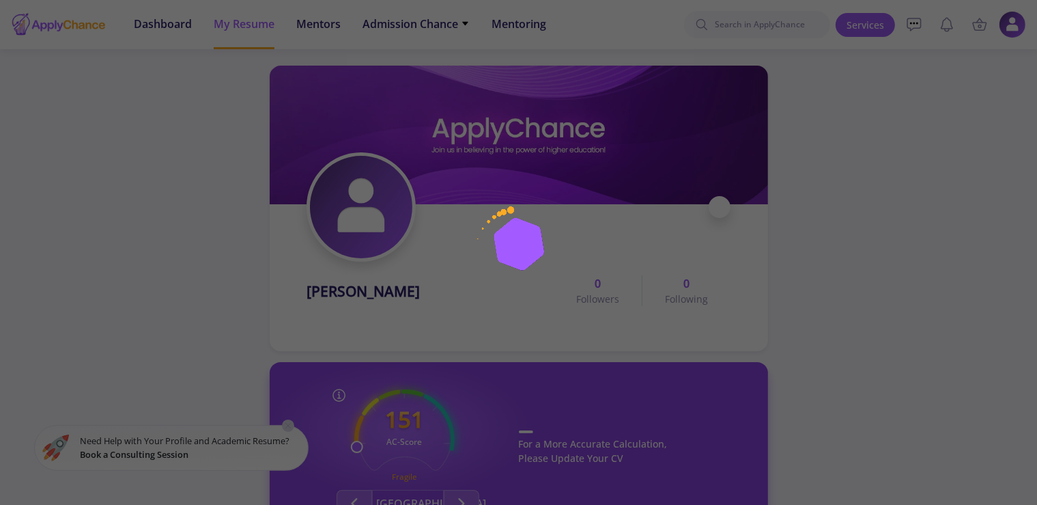
click at [346, 302] on div at bounding box center [518, 252] width 1037 height 505
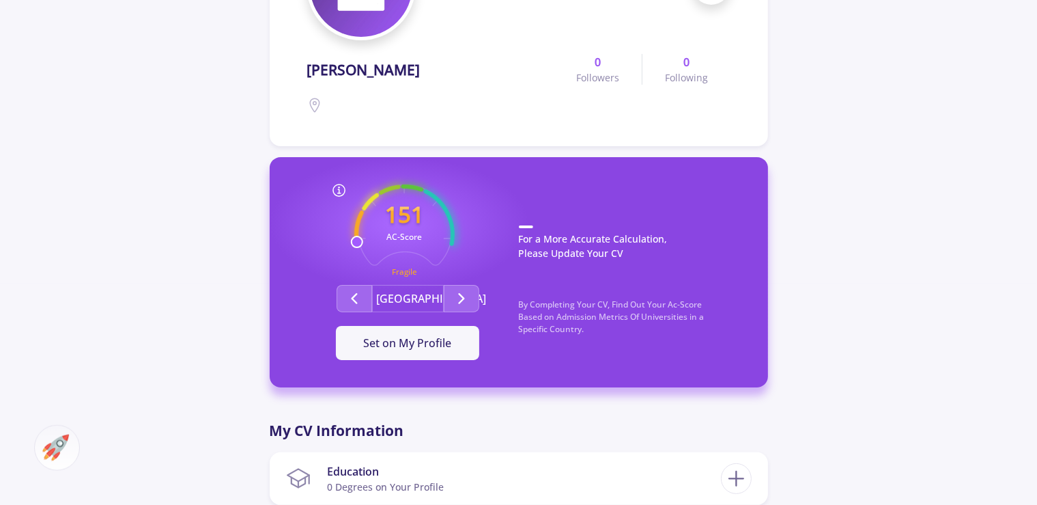
scroll to position [248, 0]
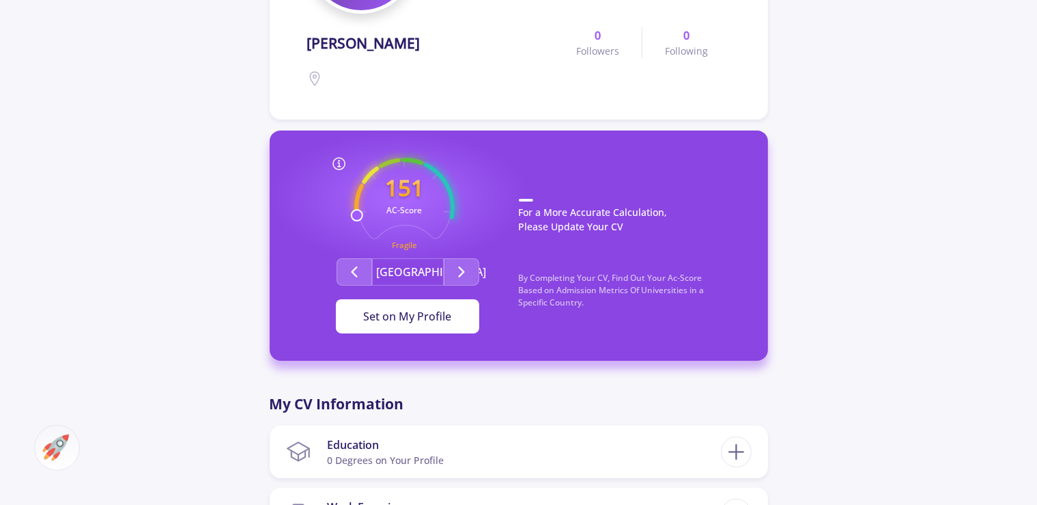
click at [411, 321] on span "Set on My Profile" at bounding box center [408, 316] width 88 height 15
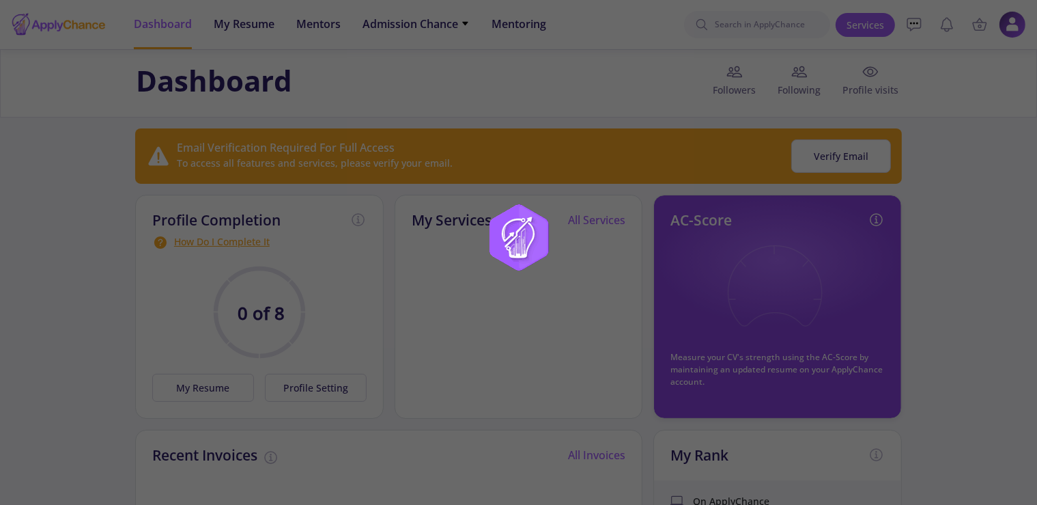
click at [971, 135] on div at bounding box center [518, 252] width 1037 height 505
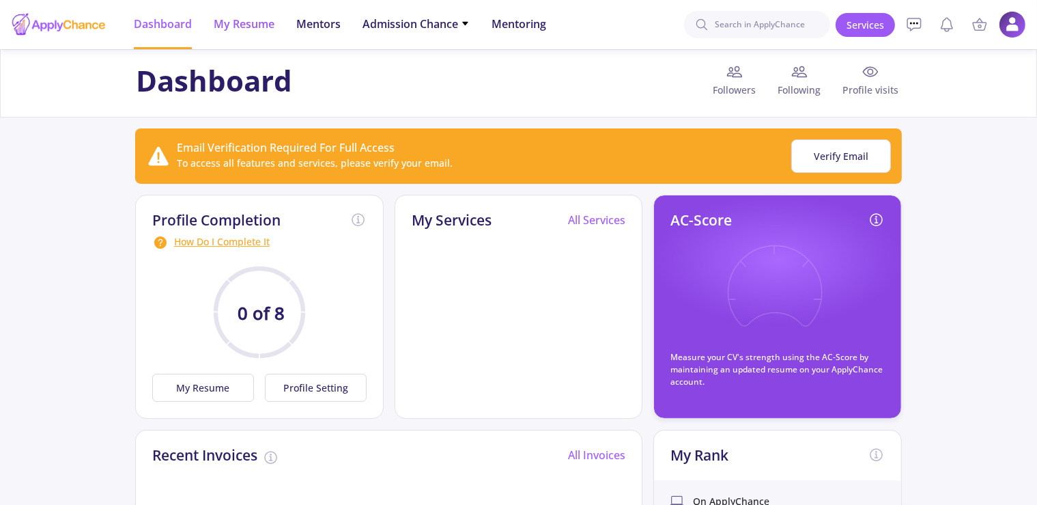
click at [255, 19] on span "My Resume" at bounding box center [244, 24] width 61 height 16
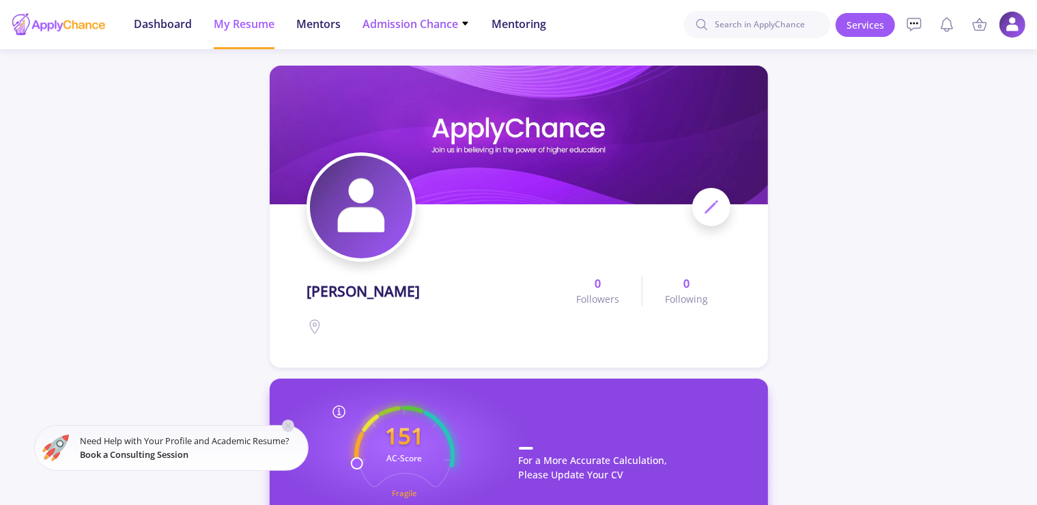
click at [446, 24] on span "Admission Chance" at bounding box center [416, 24] width 107 height 16
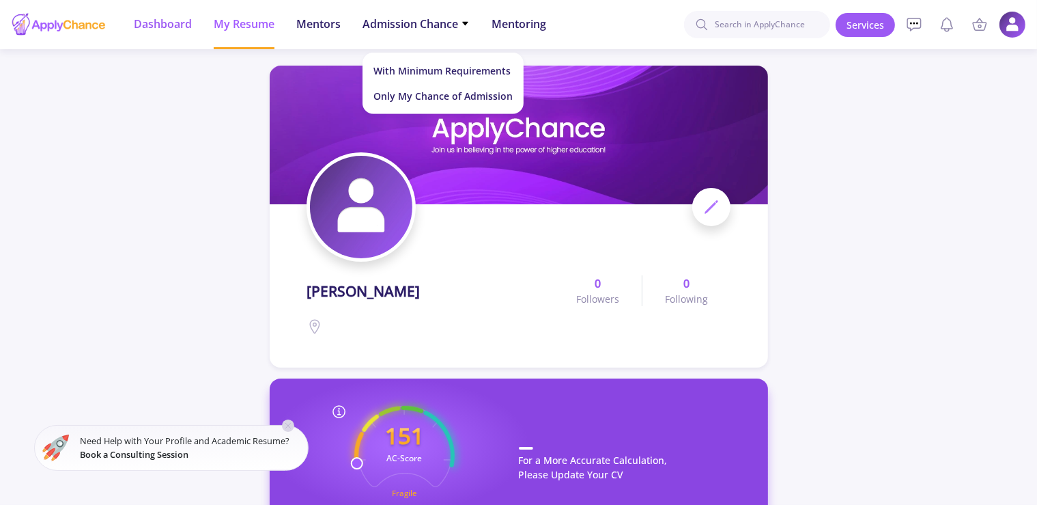
click at [143, 29] on span "Dashboard" at bounding box center [163, 24] width 58 height 16
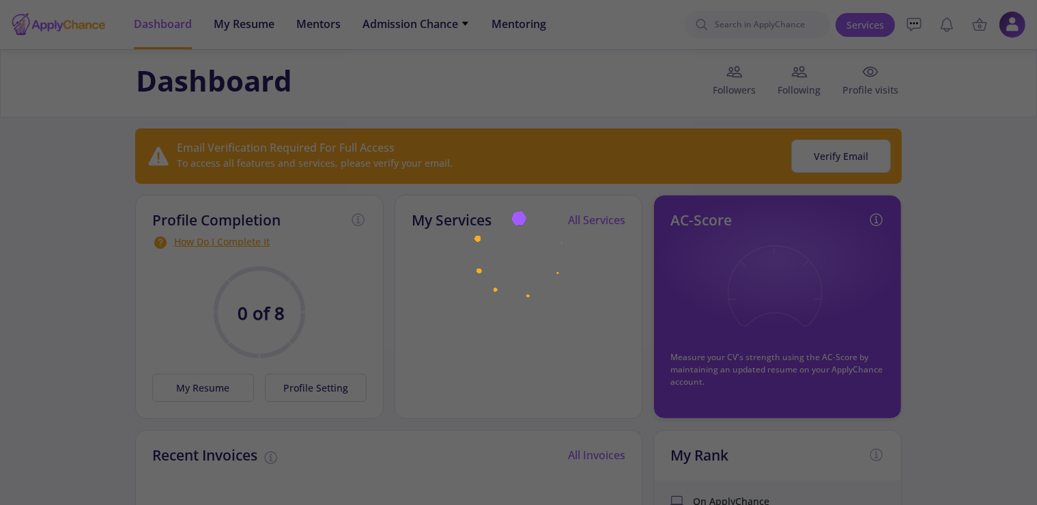
click at [916, 100] on div at bounding box center [518, 252] width 1037 height 505
click at [173, 104] on div at bounding box center [518, 252] width 1037 height 505
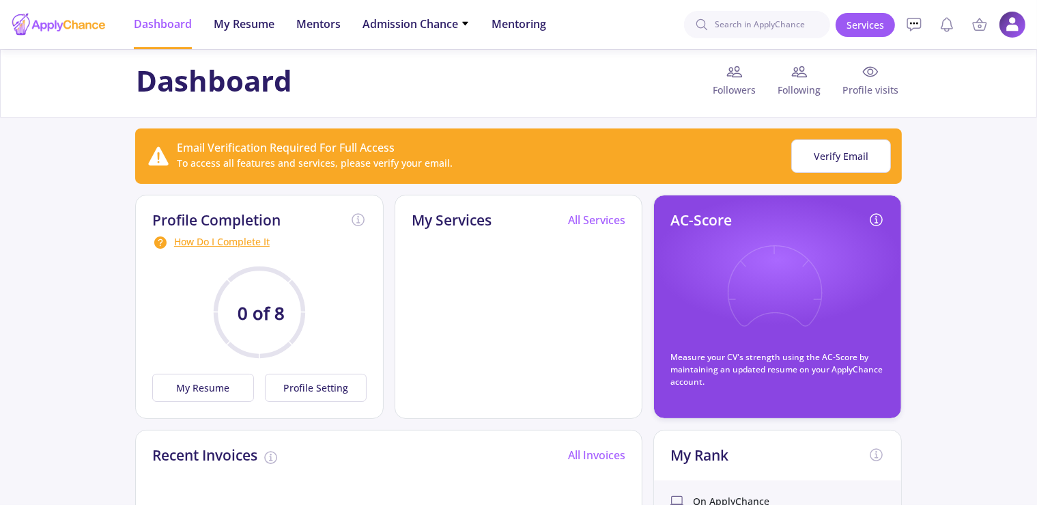
click at [88, 19] on div at bounding box center [59, 25] width 96 height 34
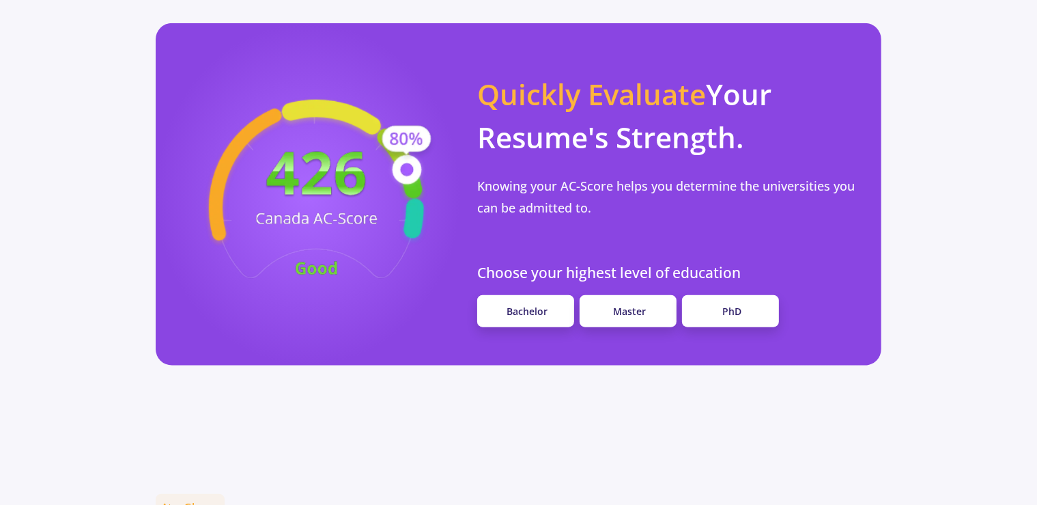
scroll to position [1181, 0]
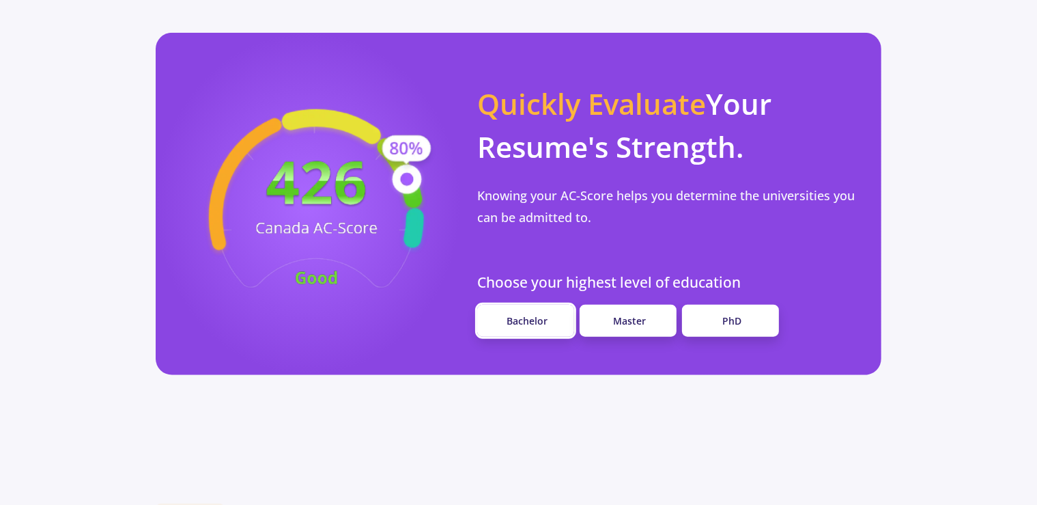
click at [523, 314] on span "Bachelor" at bounding box center [527, 320] width 41 height 13
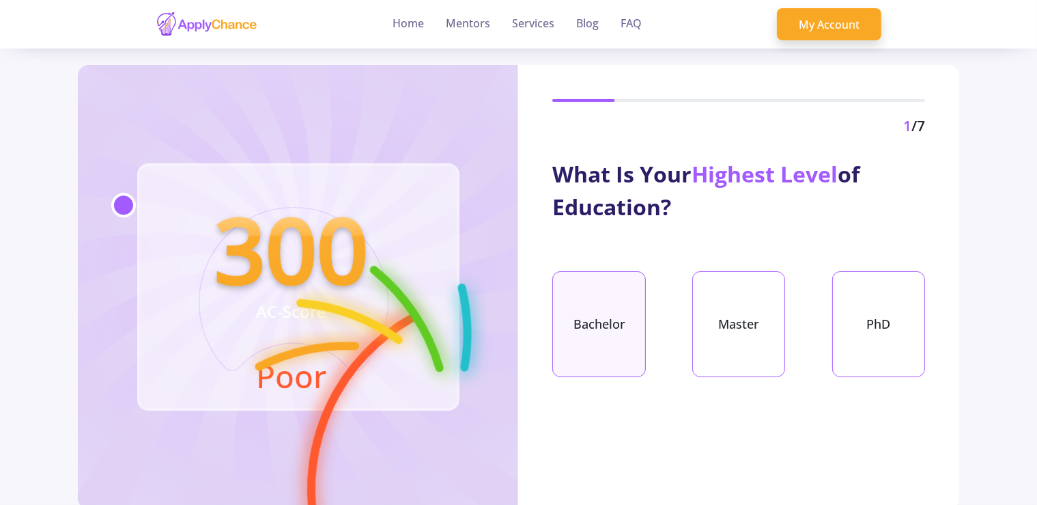
click at [621, 307] on div "Bachelor" at bounding box center [598, 324] width 93 height 106
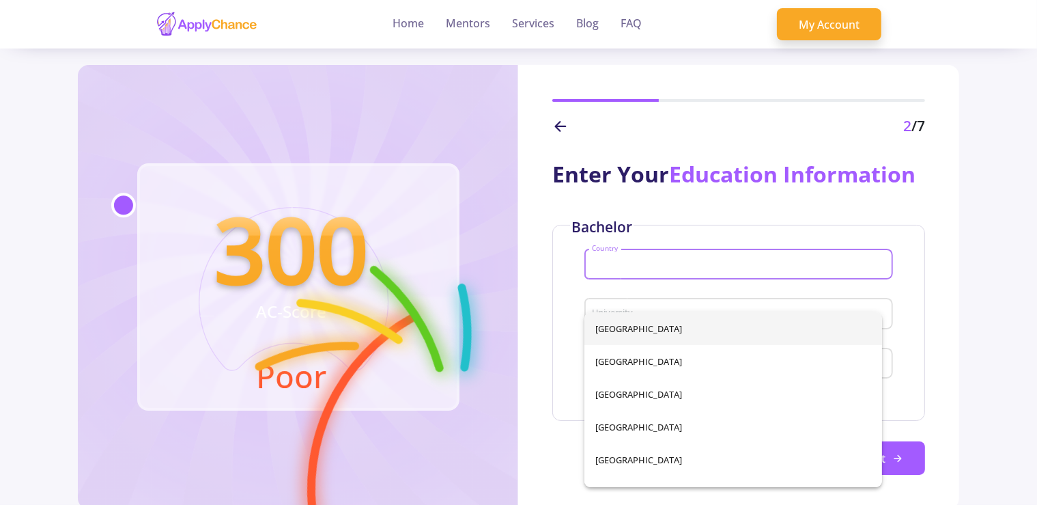
click at [640, 271] on input "Country" at bounding box center [740, 265] width 298 height 12
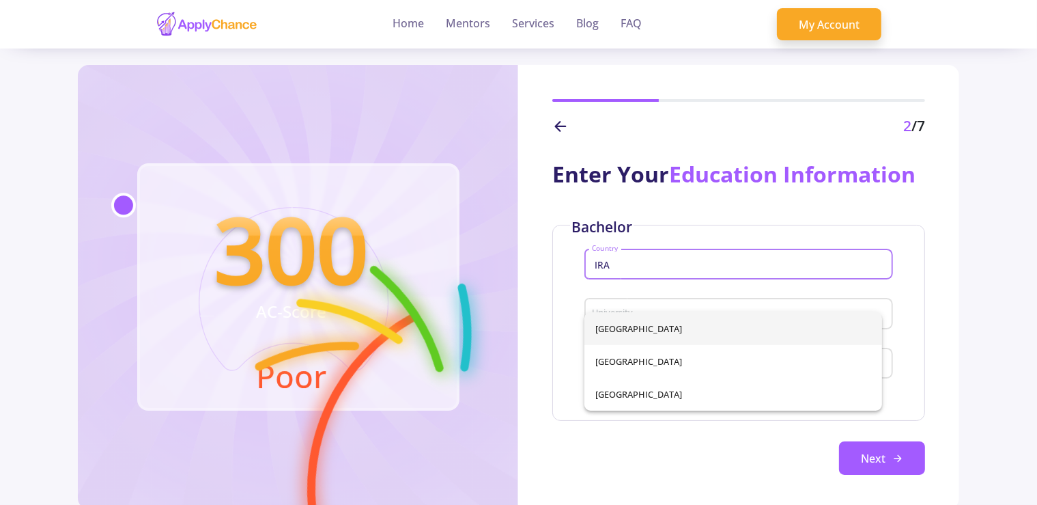
type input "IRA"
click at [630, 339] on span "[GEOGRAPHIC_DATA]" at bounding box center [732, 328] width 275 height 33
type input "[GEOGRAPHIC_DATA]"
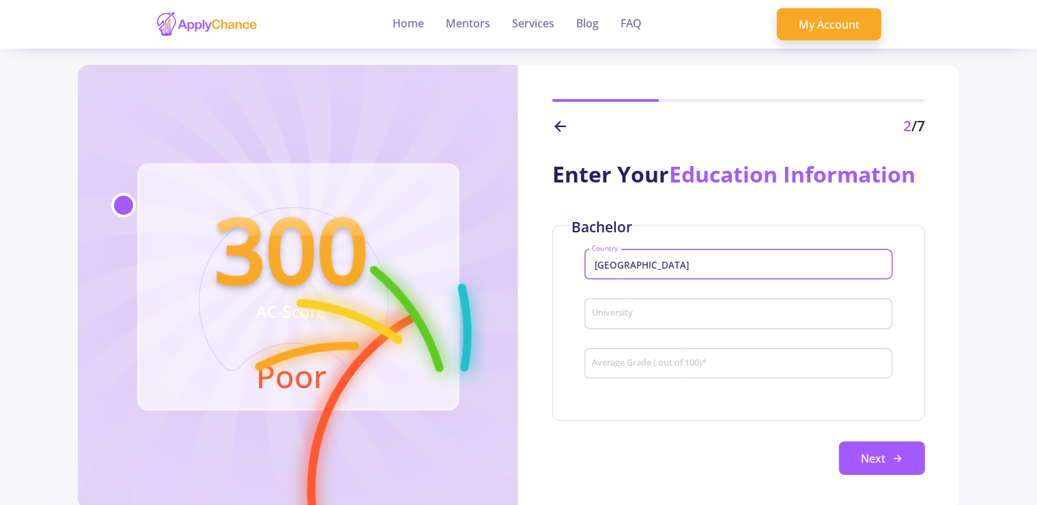
click at [638, 320] on input "University" at bounding box center [740, 314] width 298 height 12
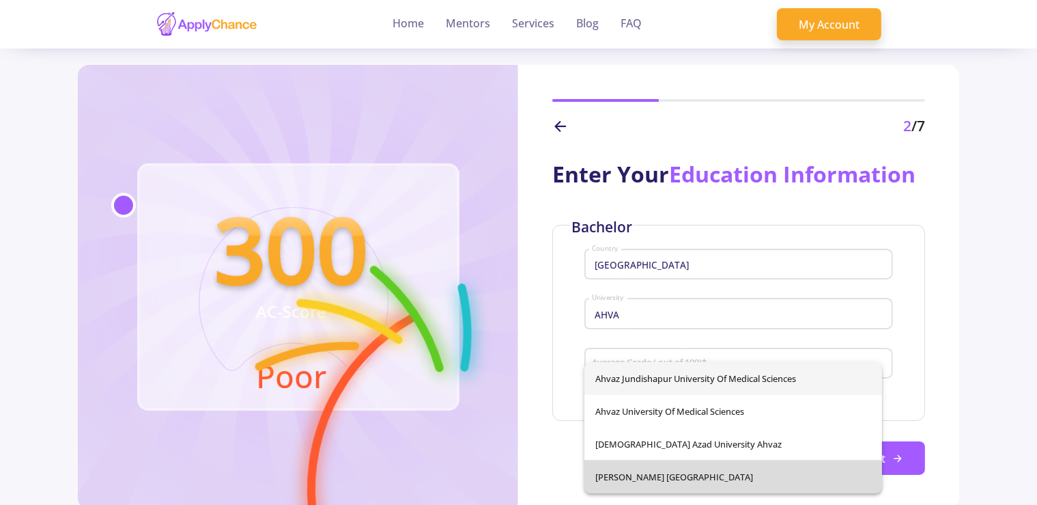
click at [673, 481] on span "[PERSON_NAME] [GEOGRAPHIC_DATA]" at bounding box center [732, 476] width 275 height 33
type input "[PERSON_NAME] [GEOGRAPHIC_DATA]"
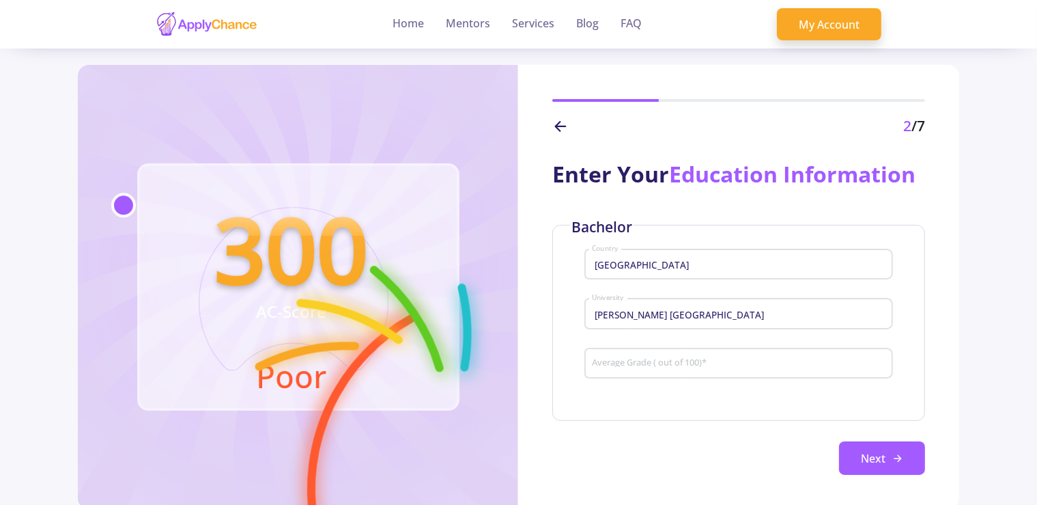
click at [699, 378] on div "Average Grade ( out of 100) *" at bounding box center [738, 361] width 295 height 36
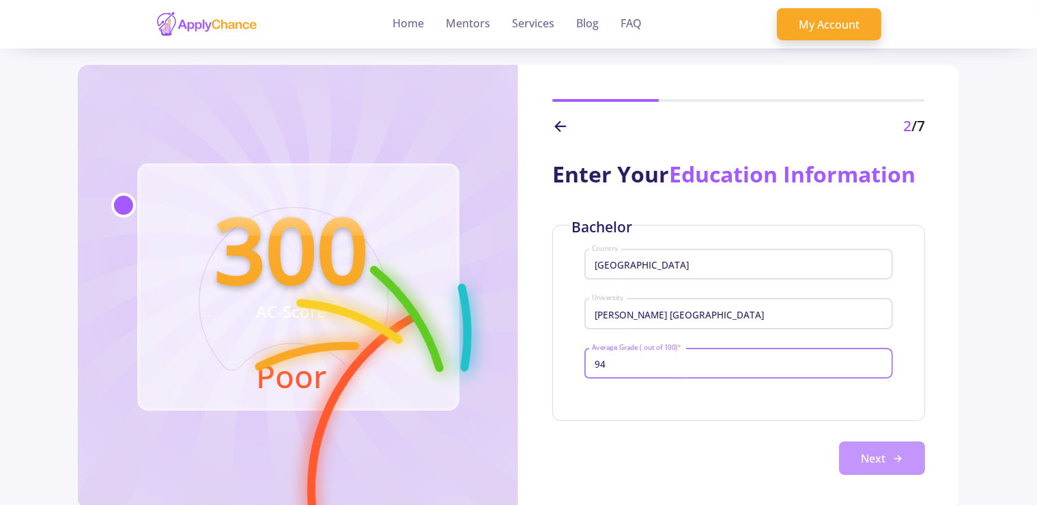
type input "94"
click at [854, 475] on button "Next" at bounding box center [882, 458] width 86 height 34
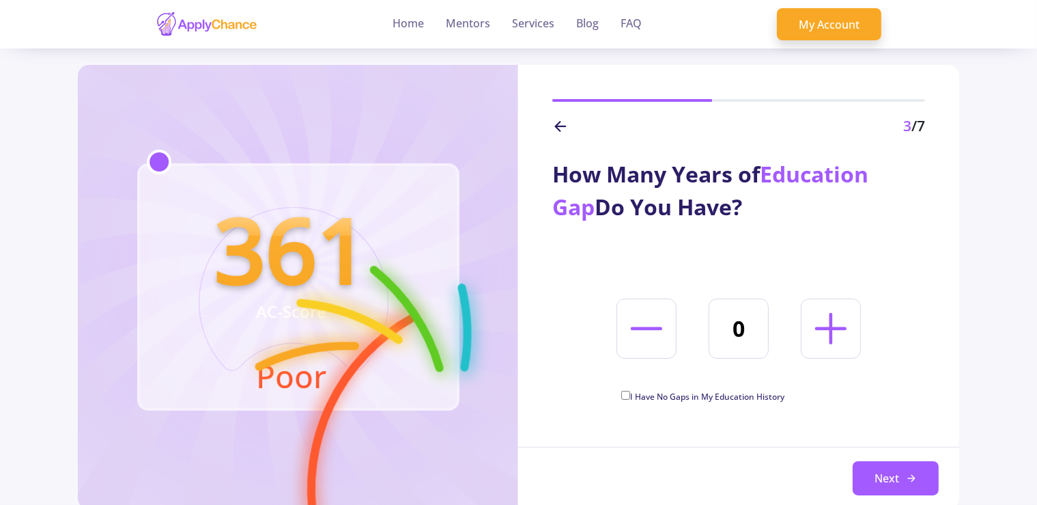
click at [827, 348] on icon at bounding box center [831, 328] width 51 height 51
type input "1"
click at [885, 471] on button "Next" at bounding box center [896, 478] width 86 height 34
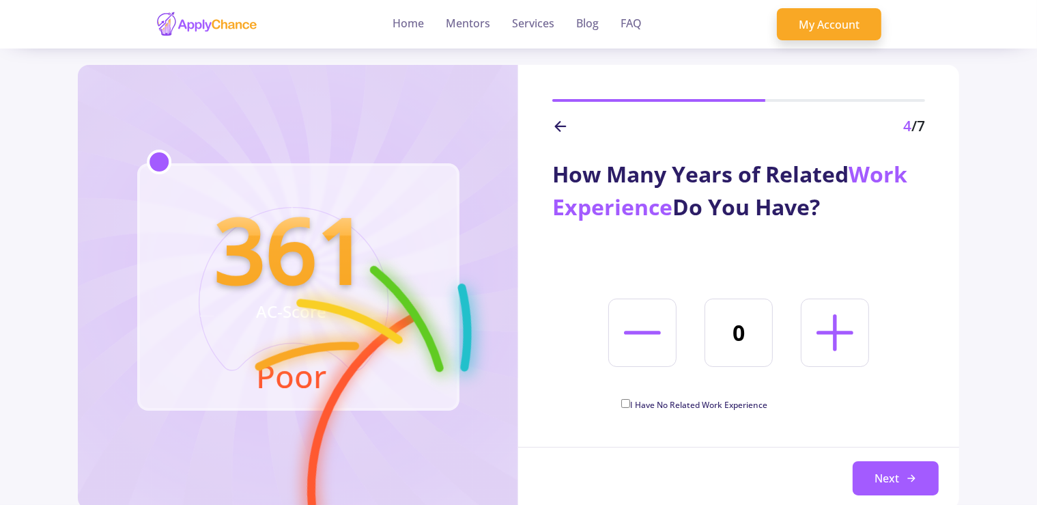
click at [830, 356] on icon at bounding box center [835, 332] width 59 height 59
click at [654, 335] on icon at bounding box center [642, 332] width 59 height 59
type input "0"
click at [668, 403] on span "I Have No Related Work Experience" at bounding box center [698, 405] width 137 height 12
click at [630, 403] on input "I Have No Related Work Experience" at bounding box center [625, 403] width 9 height 9
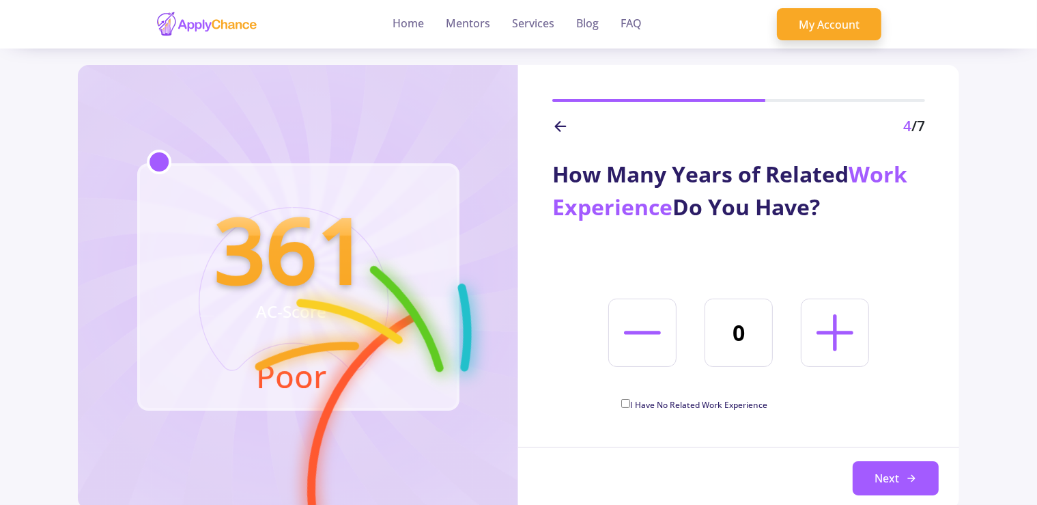
checkbox input "true"
click at [880, 491] on button "Next" at bounding box center [896, 478] width 86 height 34
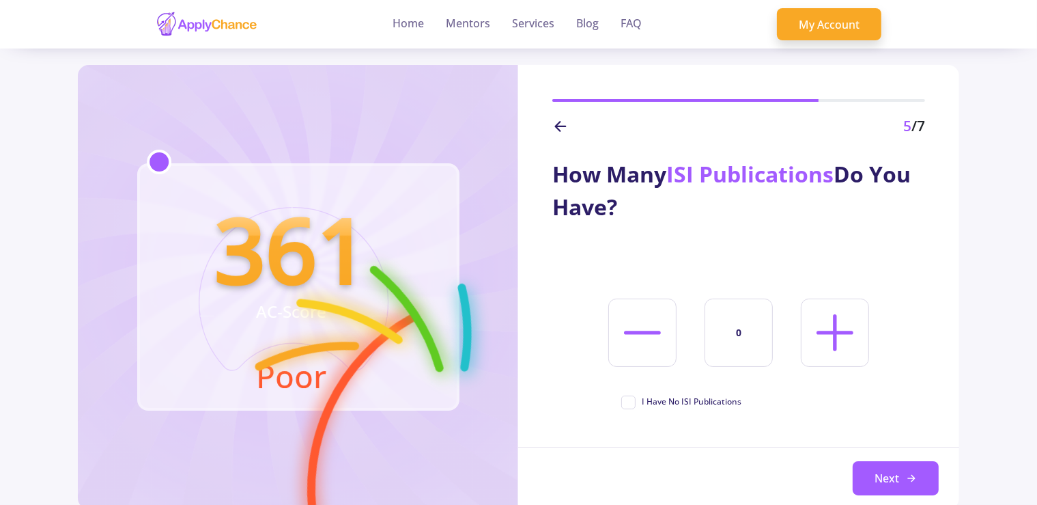
click at [826, 310] on icon at bounding box center [835, 332] width 59 height 59
type input "1"
click at [877, 474] on button "Next" at bounding box center [896, 478] width 86 height 34
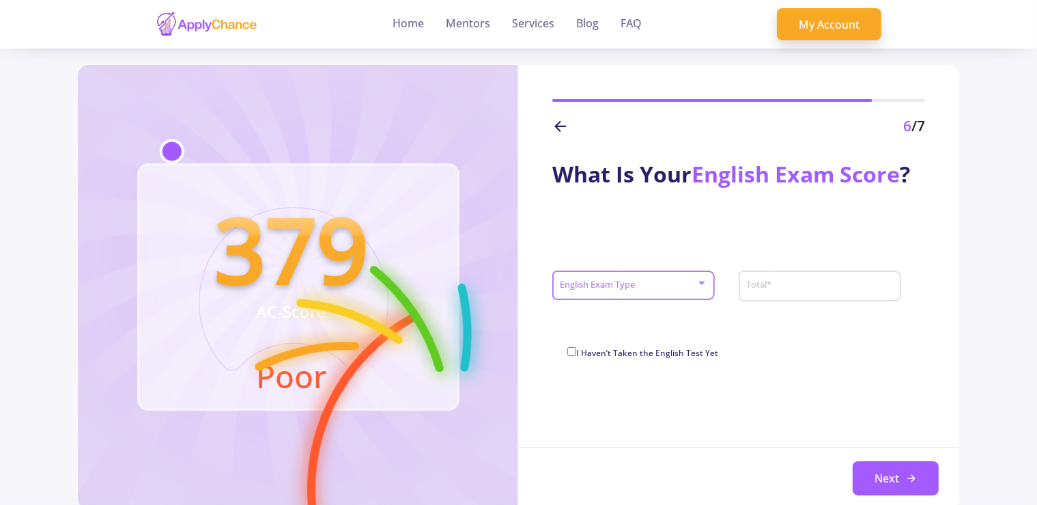
click at [704, 284] on div at bounding box center [702, 282] width 7 height 3
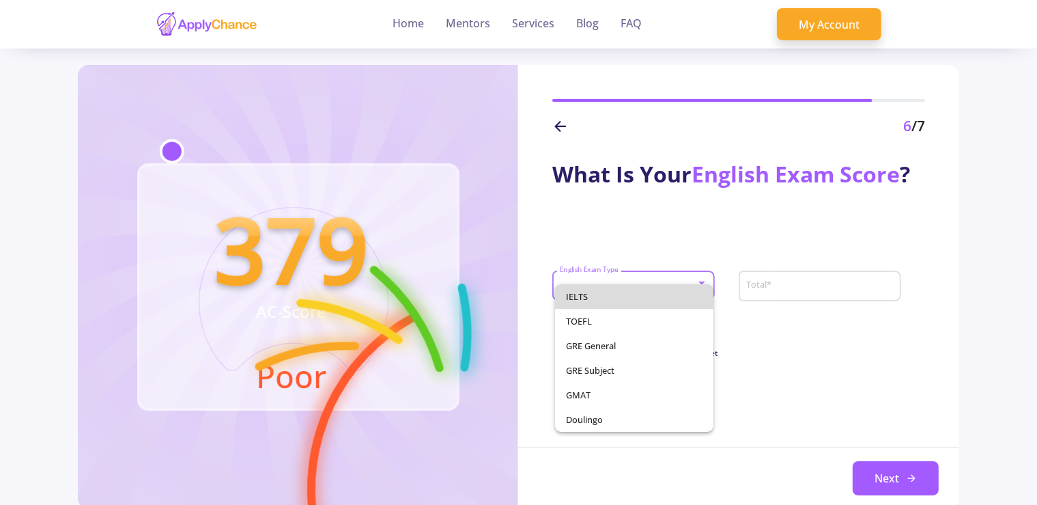
drag, startPoint x: 660, startPoint y: 298, endPoint x: 789, endPoint y: 289, distance: 129.4
click at [703, 289] on span "IELTS" at bounding box center [634, 296] width 137 height 25
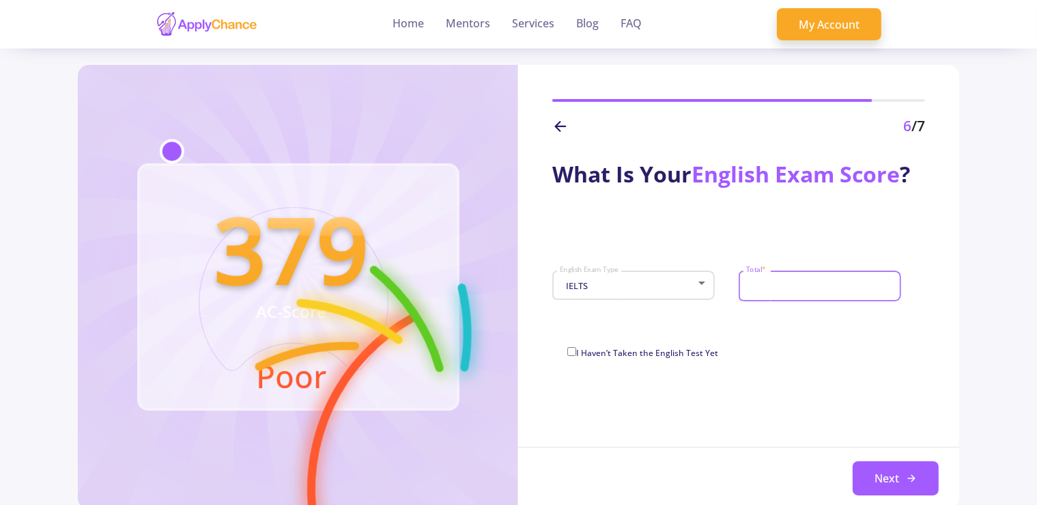
click at [789, 289] on input "Total *" at bounding box center [822, 286] width 152 height 12
type input "7"
click at [880, 482] on button "Next" at bounding box center [896, 478] width 86 height 34
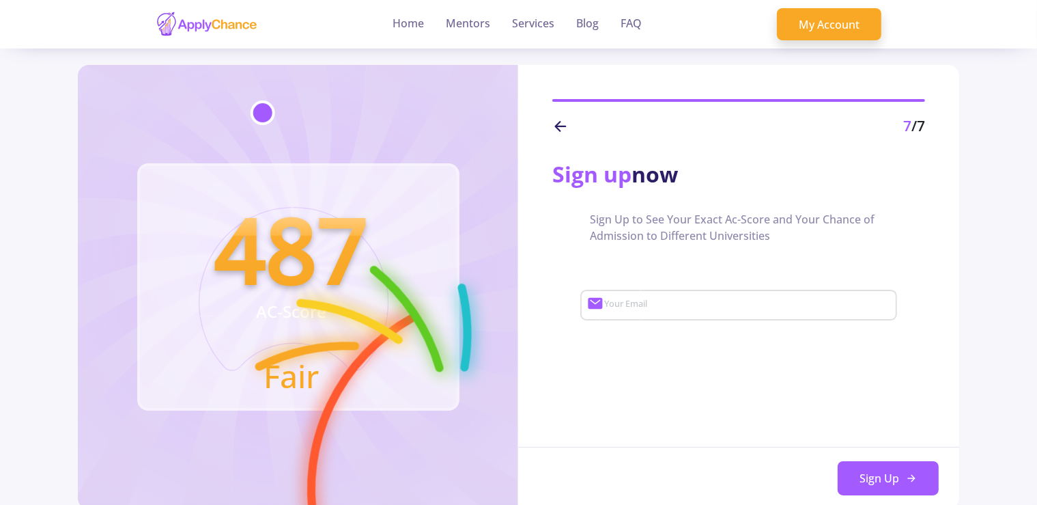
click at [787, 299] on div "Your Email" at bounding box center [747, 303] width 287 height 36
click at [771, 301] on input "Your Email" at bounding box center [749, 305] width 291 height 12
type input "R"
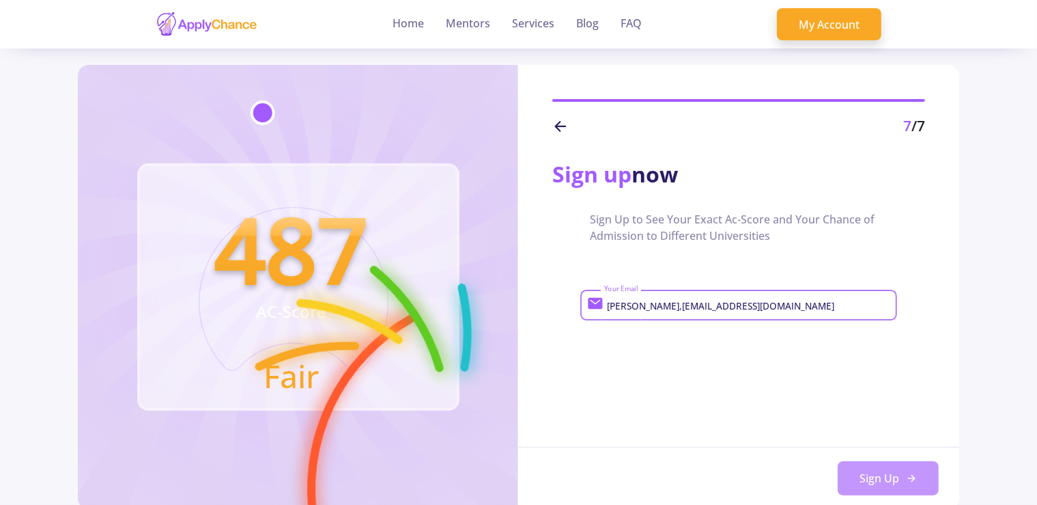
type input "[PERSON_NAME],[EMAIL_ADDRESS][DOMAIN_NAME]"
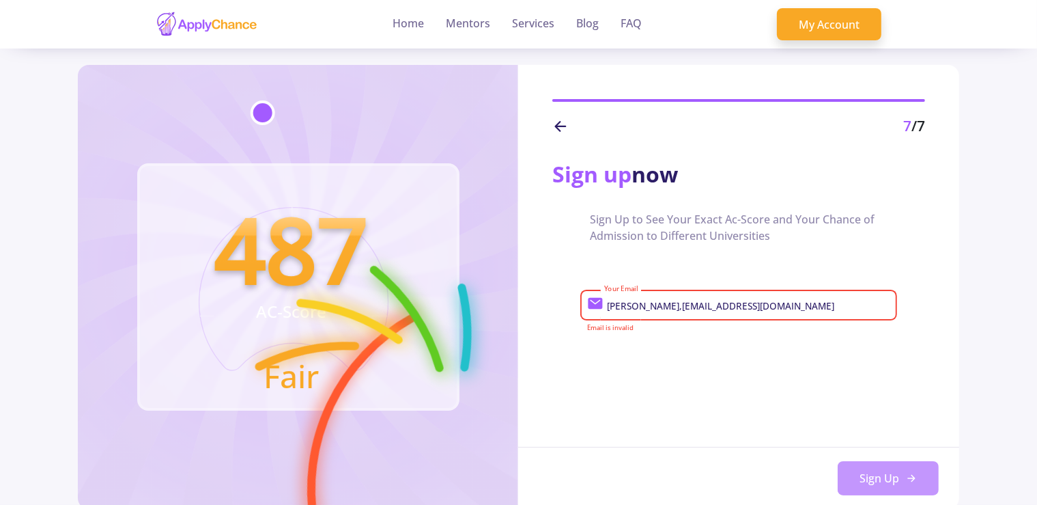
click at [879, 483] on button "Sign Up" at bounding box center [888, 478] width 101 height 34
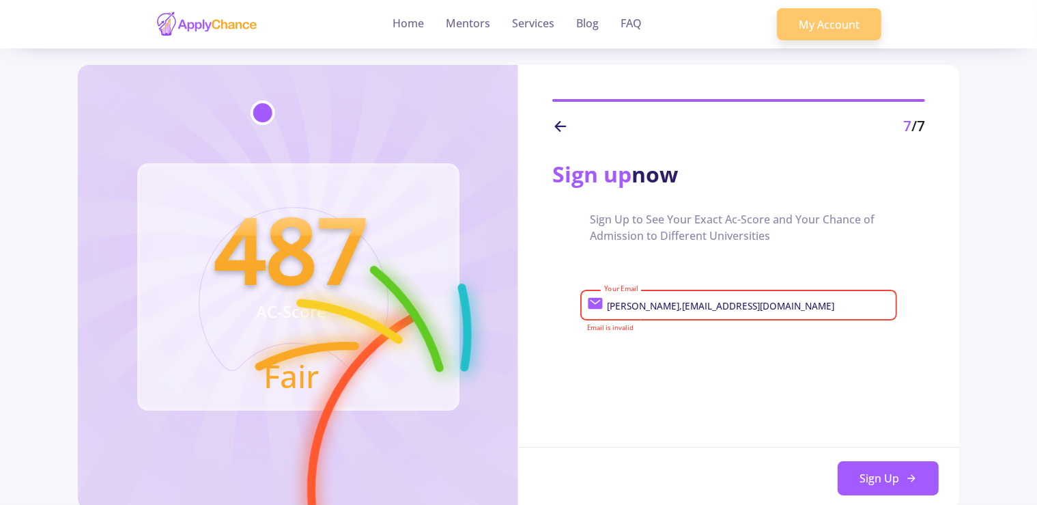
click at [810, 33] on link "My Account" at bounding box center [829, 24] width 104 height 33
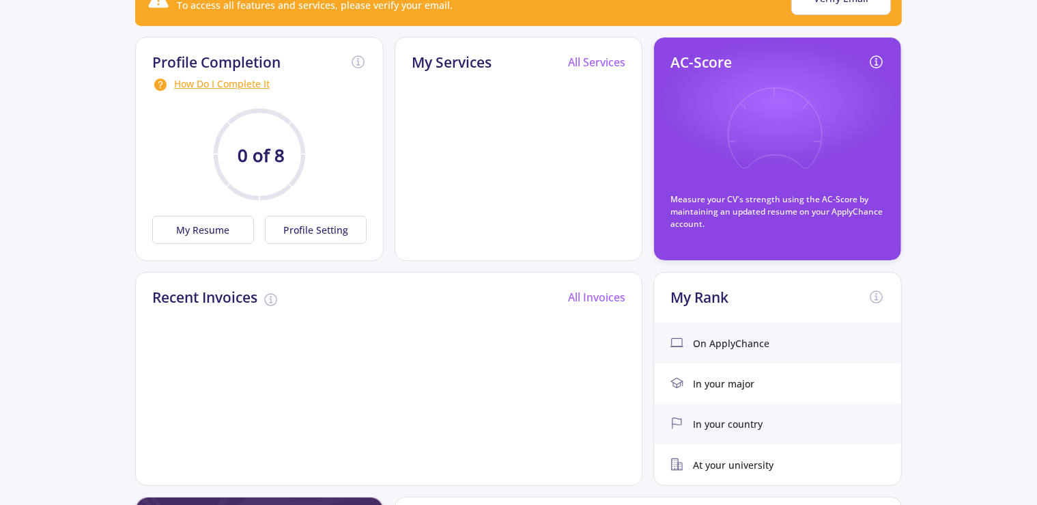
scroll to position [155, 0]
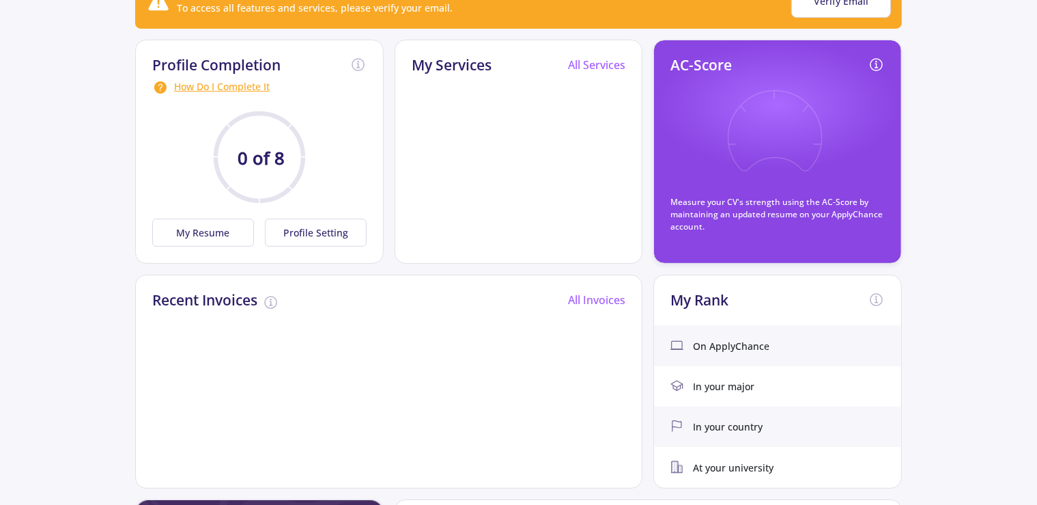
click at [770, 347] on div "On ApplyChance" at bounding box center [777, 345] width 247 height 40
click at [679, 343] on icon at bounding box center [677, 345] width 13 height 13
click at [730, 124] on icon at bounding box center [775, 140] width 100 height 100
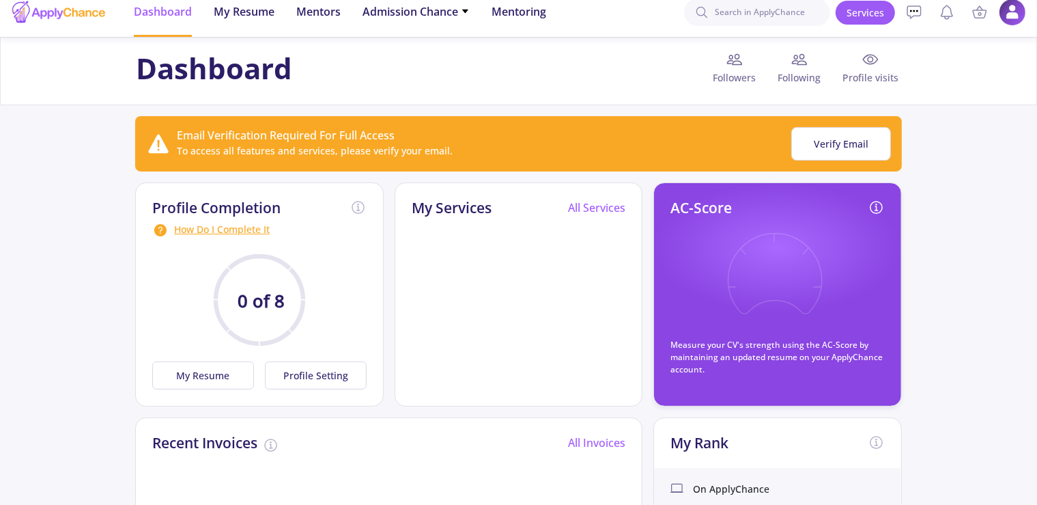
scroll to position [0, 0]
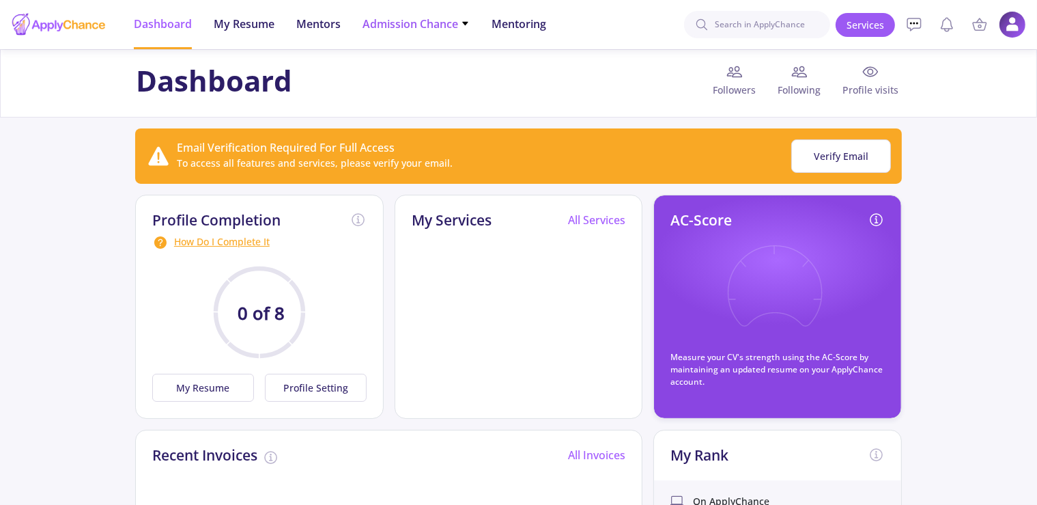
click at [460, 23] on span "Admission Chance" at bounding box center [416, 24] width 107 height 16
click at [440, 75] on link "With Minimum Requirements" at bounding box center [443, 70] width 161 height 25
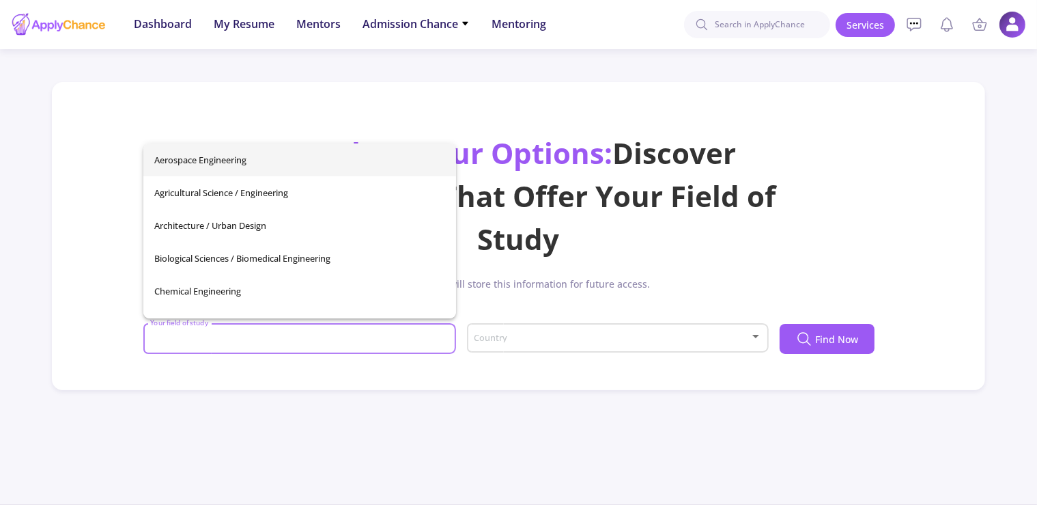
click at [427, 337] on input "Your field of study" at bounding box center [301, 339] width 303 height 12
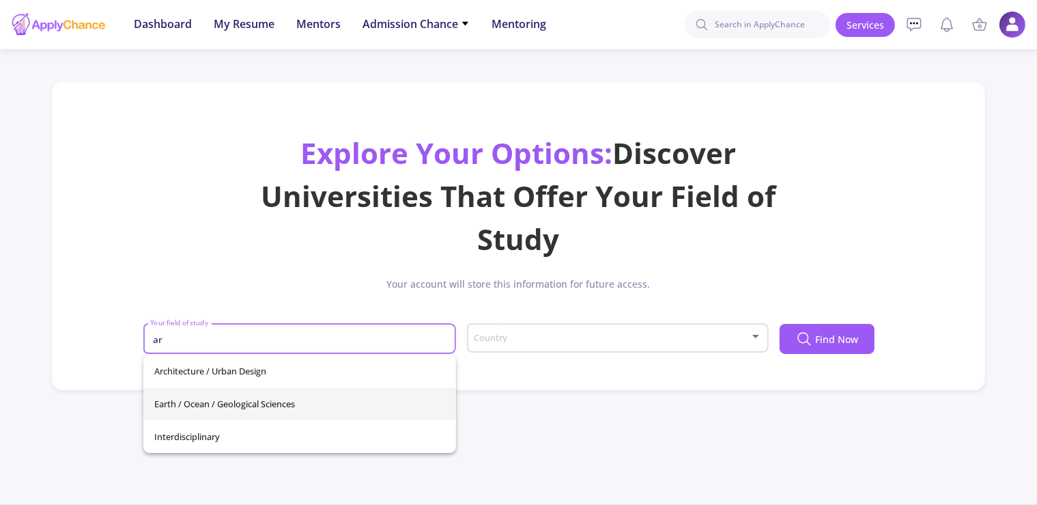
type input "a"
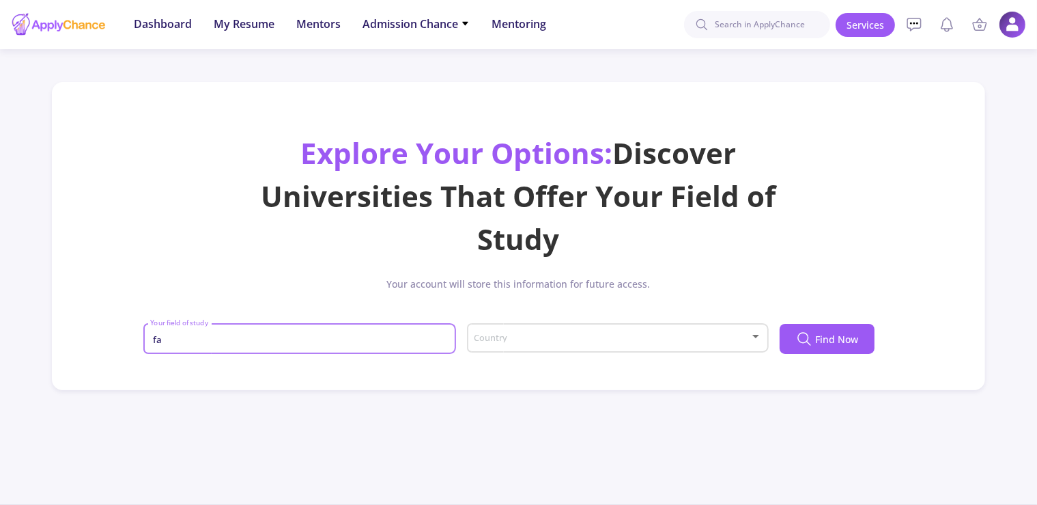
type input "f"
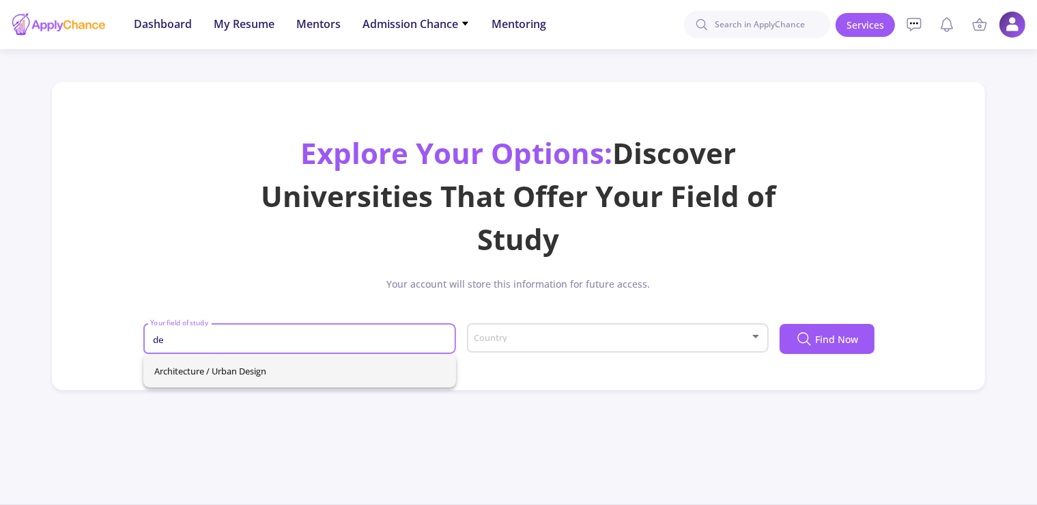
type input "d"
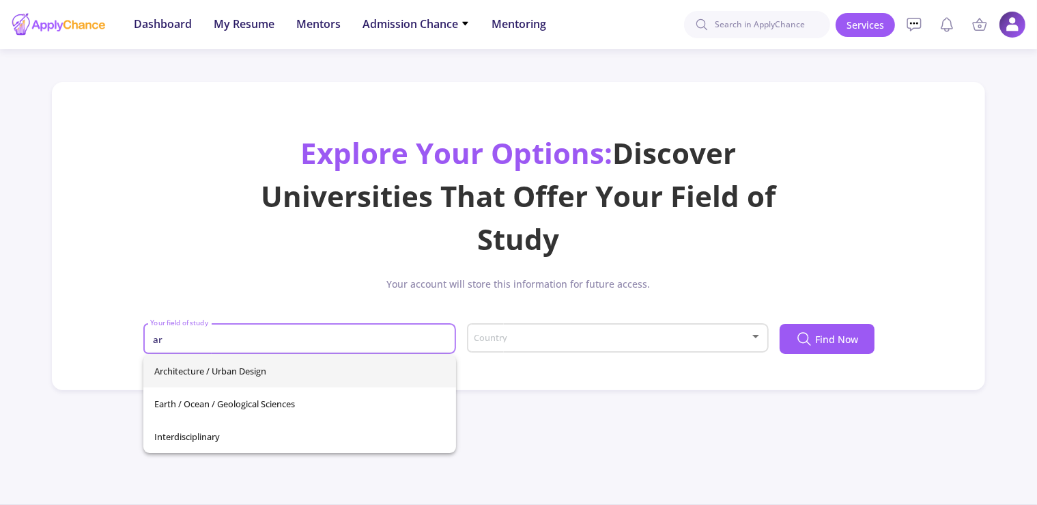
type input "a"
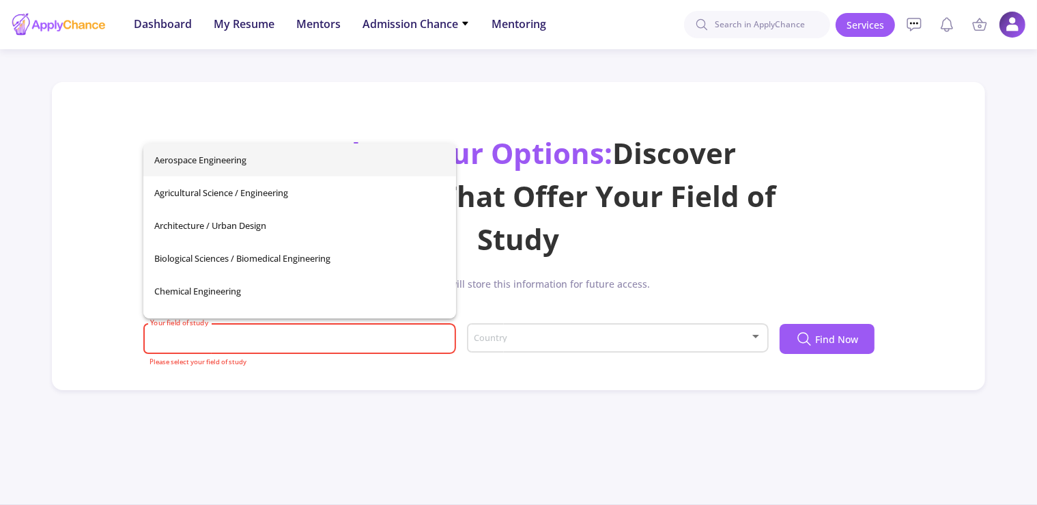
click at [417, 413] on div "Dashboard My Resume Services Mentors Admission Chance With Minimum Requirements…" at bounding box center [518, 252] width 1037 height 505
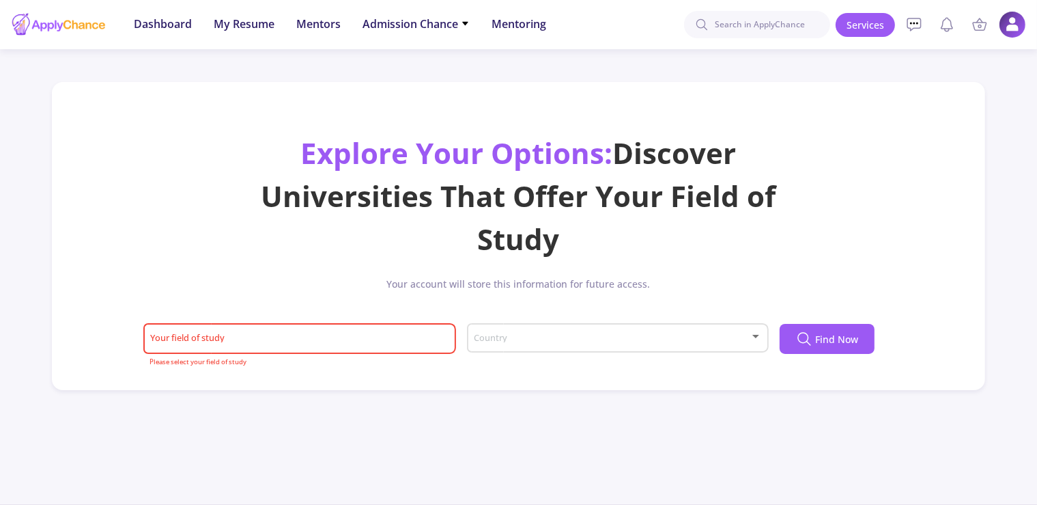
click at [526, 328] on div "Country" at bounding box center [617, 335] width 289 height 34
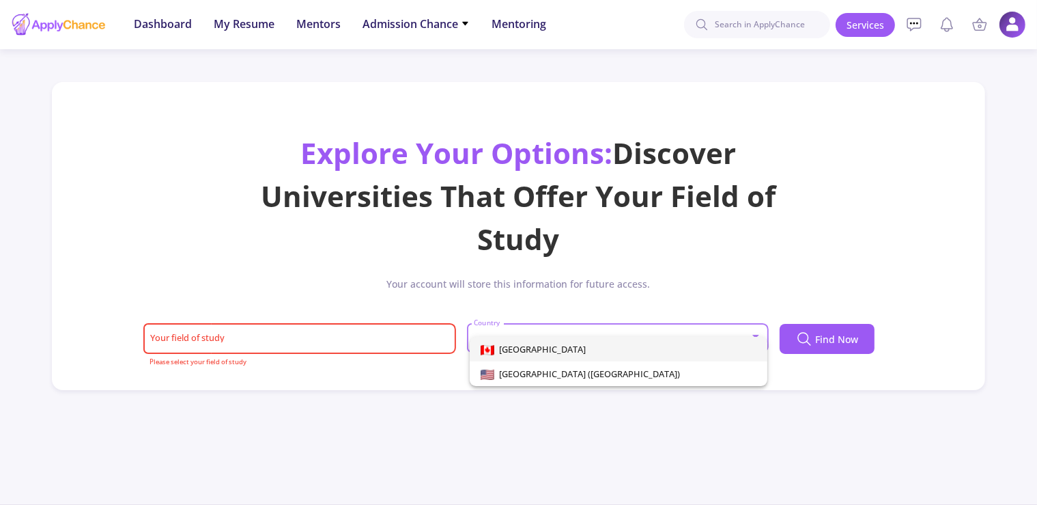
click at [427, 337] on div at bounding box center [518, 252] width 1037 height 505
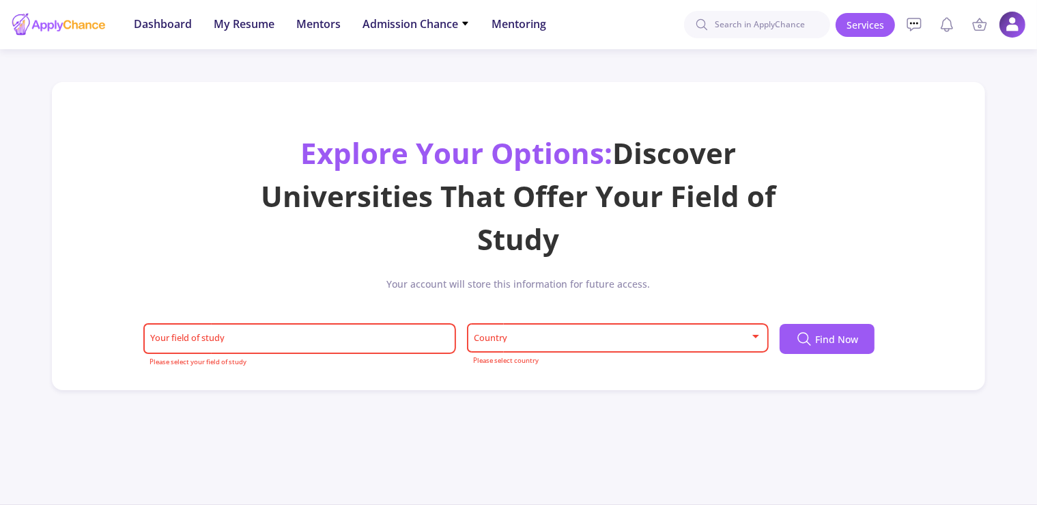
click at [340, 268] on div "Explore Your Options: Discover Universities That Offer Your Field of Study Your…" at bounding box center [518, 252] width 901 height 242
click at [303, 329] on div "Your field of study" at bounding box center [300, 336] width 300 height 36
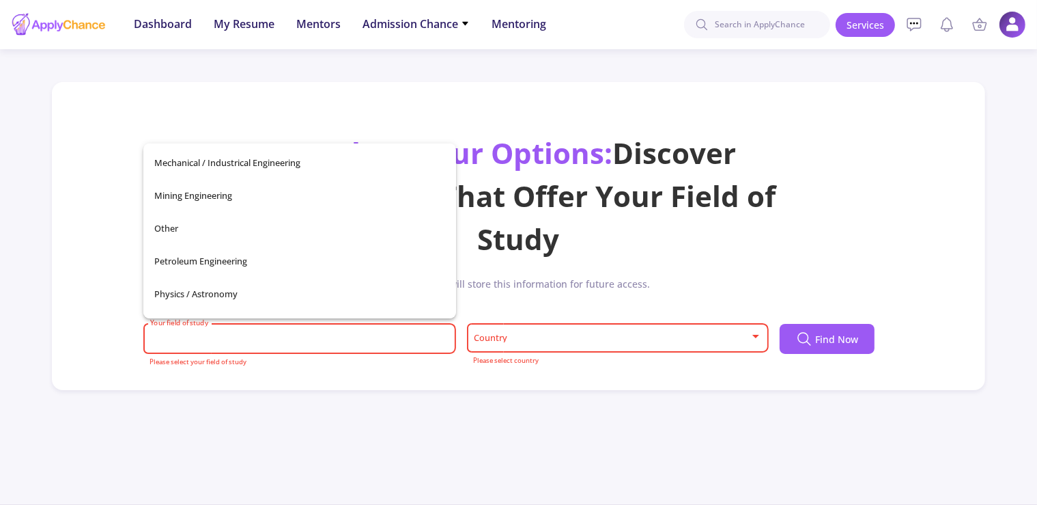
scroll to position [470, 0]
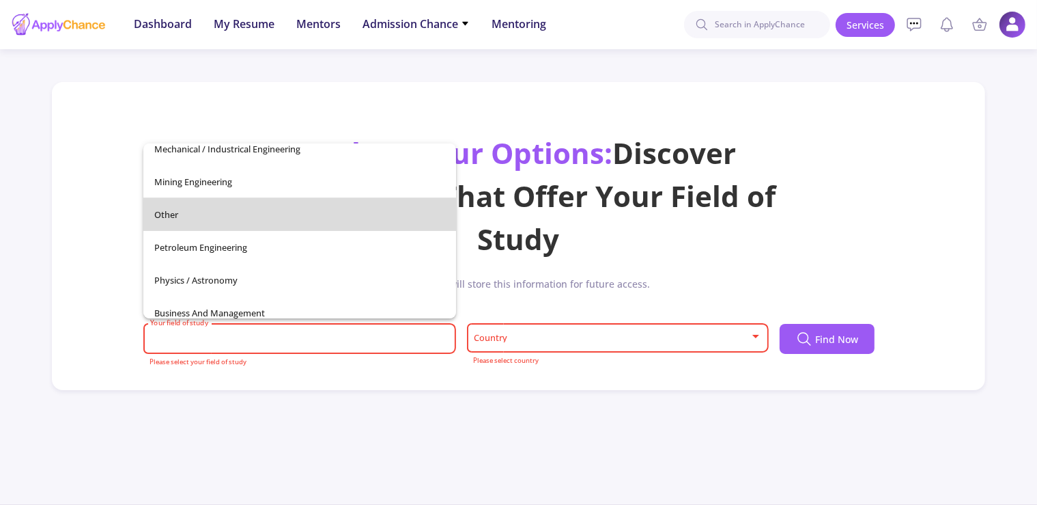
click at [305, 223] on span "Other" at bounding box center [299, 214] width 291 height 33
type input "Other"
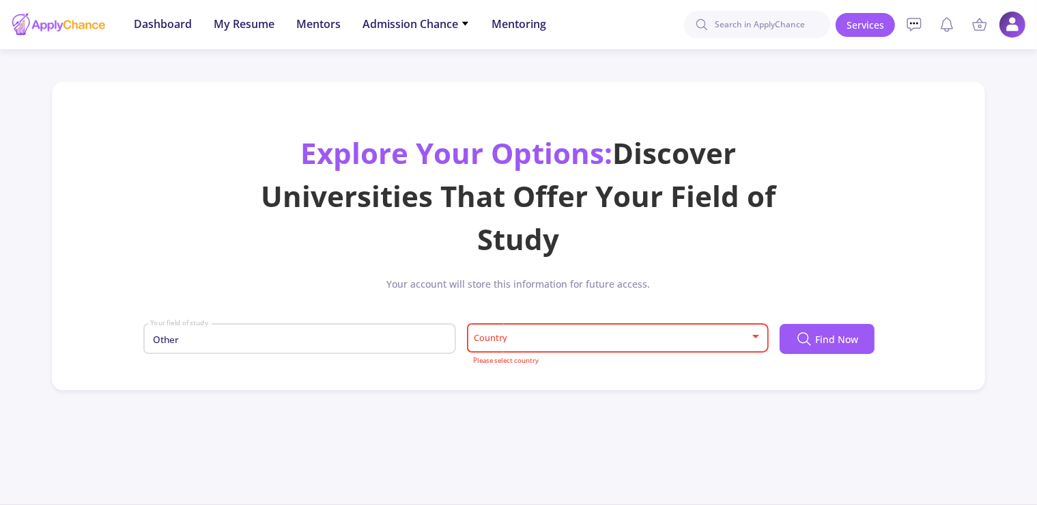
click at [547, 343] on span at bounding box center [613, 338] width 273 height 10
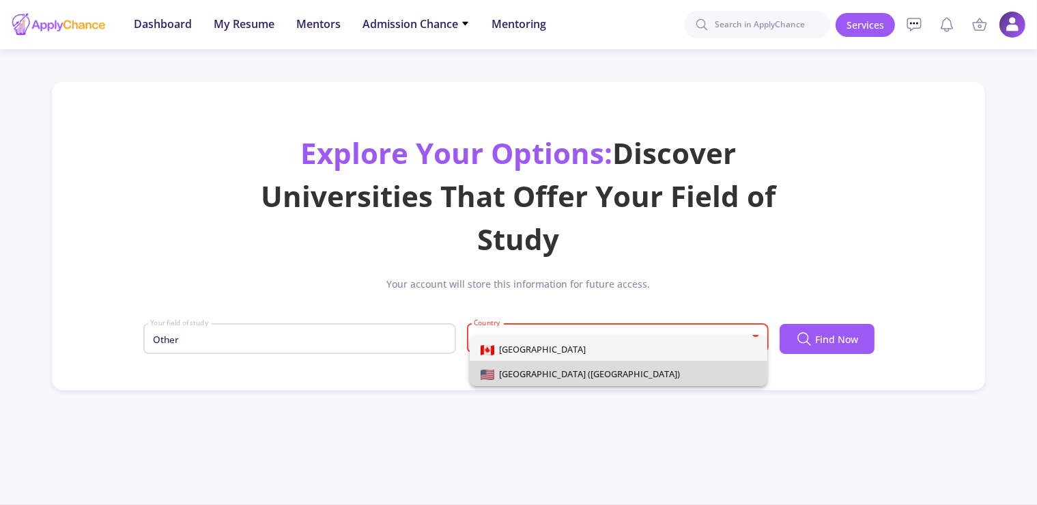
click at [554, 371] on span "[GEOGRAPHIC_DATA] ([GEOGRAPHIC_DATA])" at bounding box center [587, 373] width 186 height 12
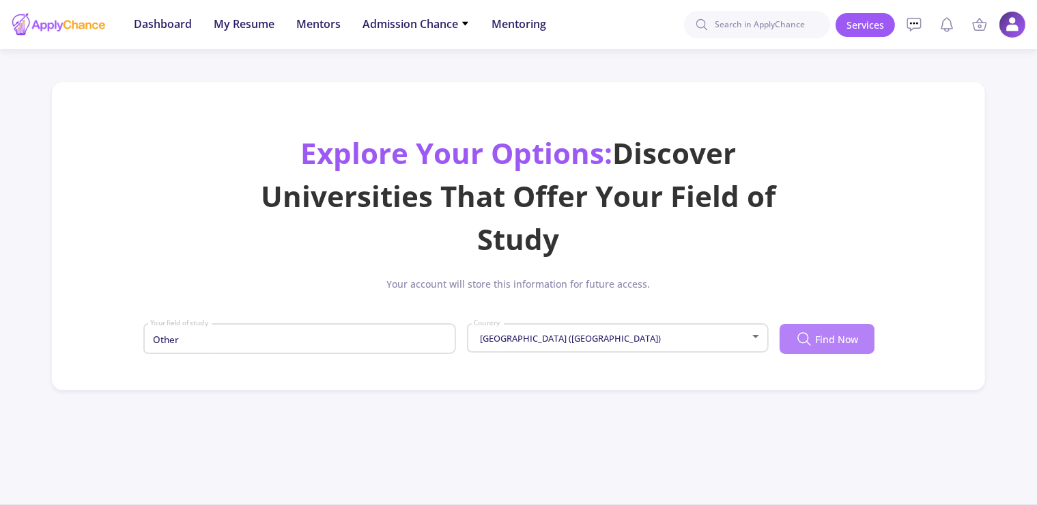
click at [805, 345] on icon at bounding box center [804, 339] width 16 height 16
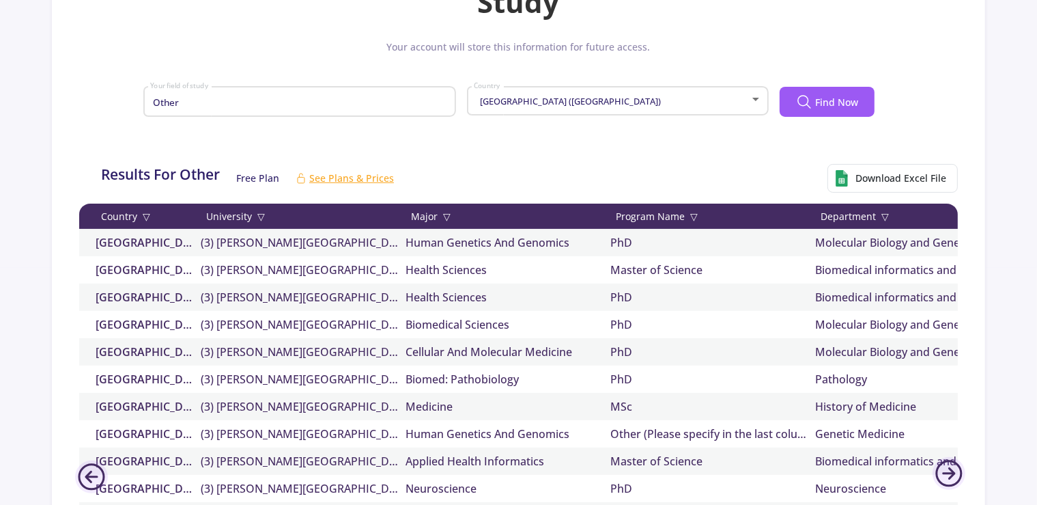
scroll to position [0, 0]
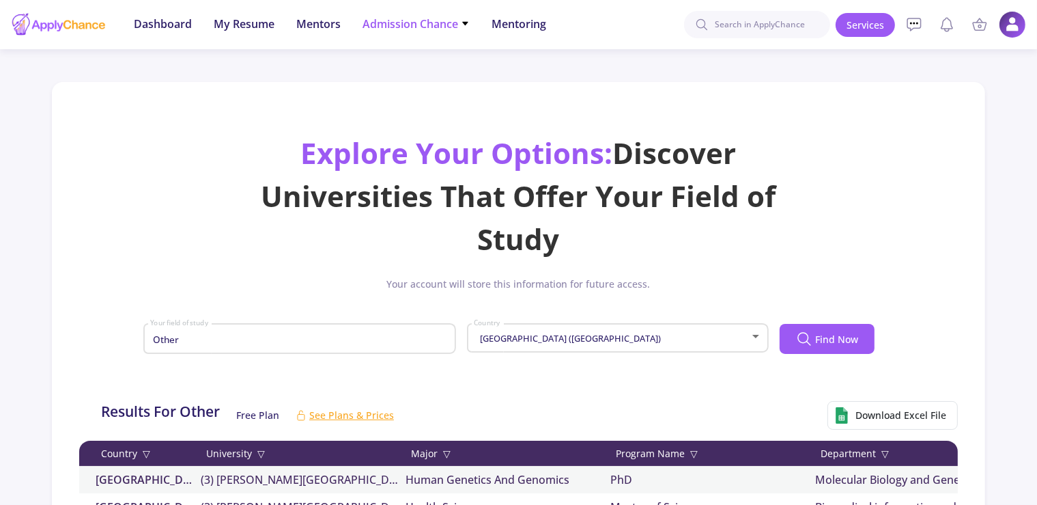
click at [462, 25] on icon at bounding box center [465, 23] width 9 height 9
click at [430, 87] on link "Only My Chance of Admission" at bounding box center [443, 95] width 161 height 25
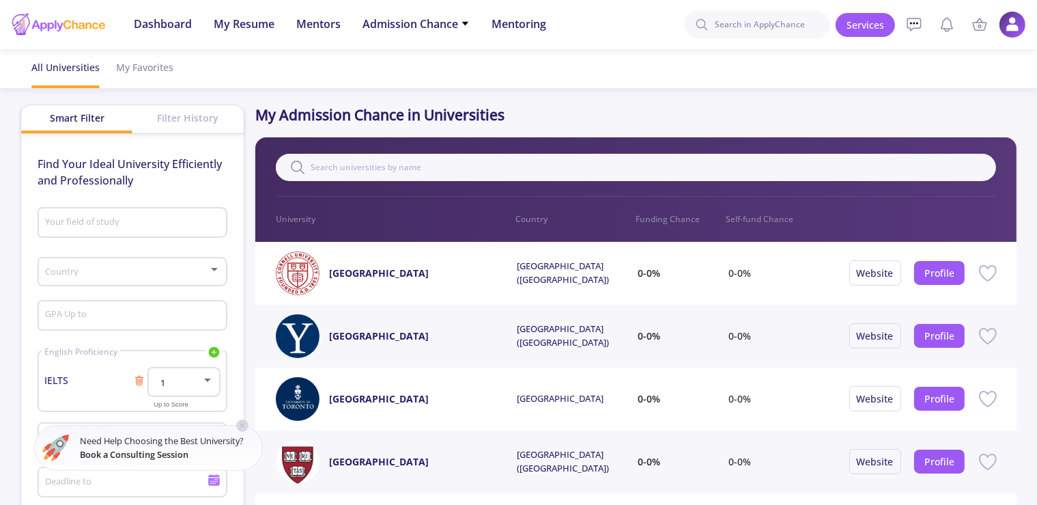
click at [174, 217] on div "Your field of study" at bounding box center [132, 220] width 176 height 36
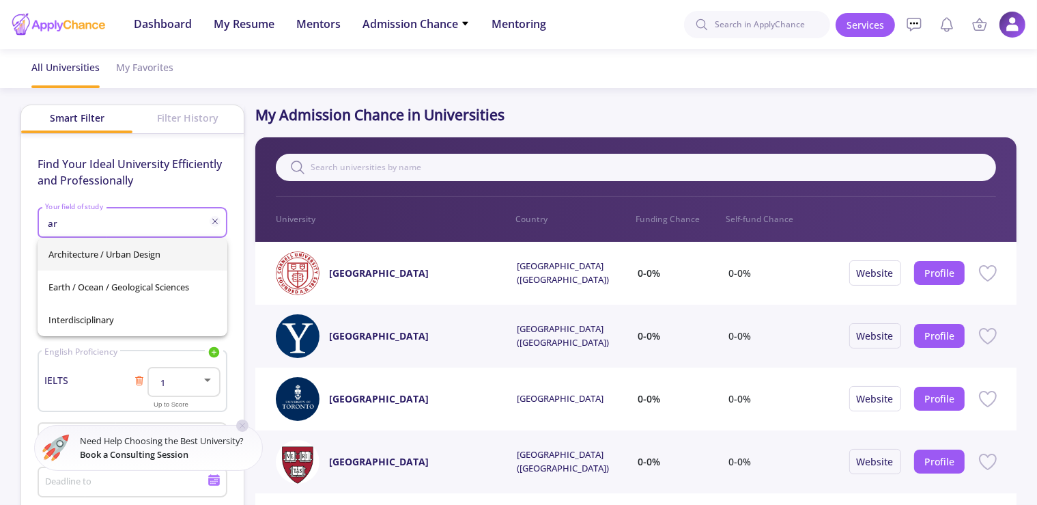
type input "a"
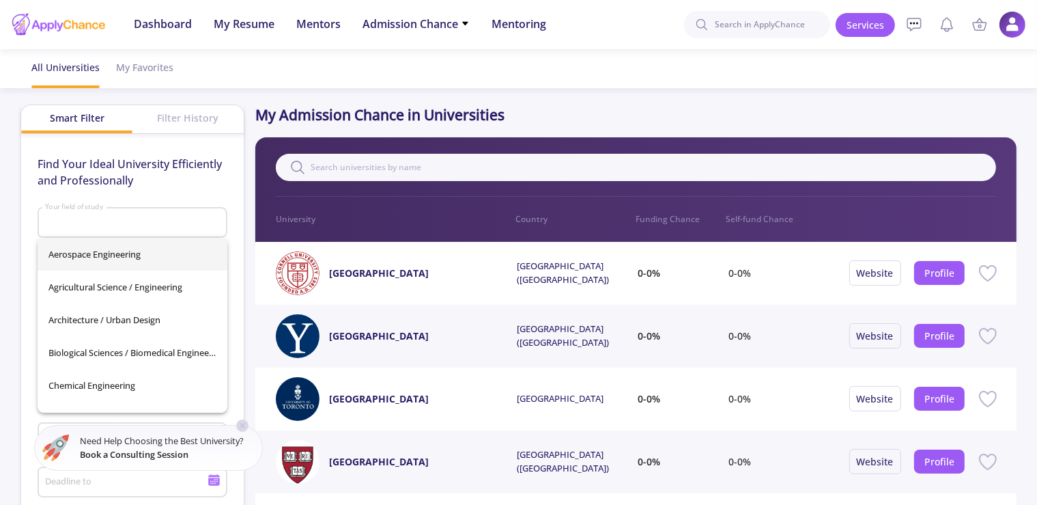
click at [188, 125] on div "Filter History" at bounding box center [187, 117] width 111 height 25
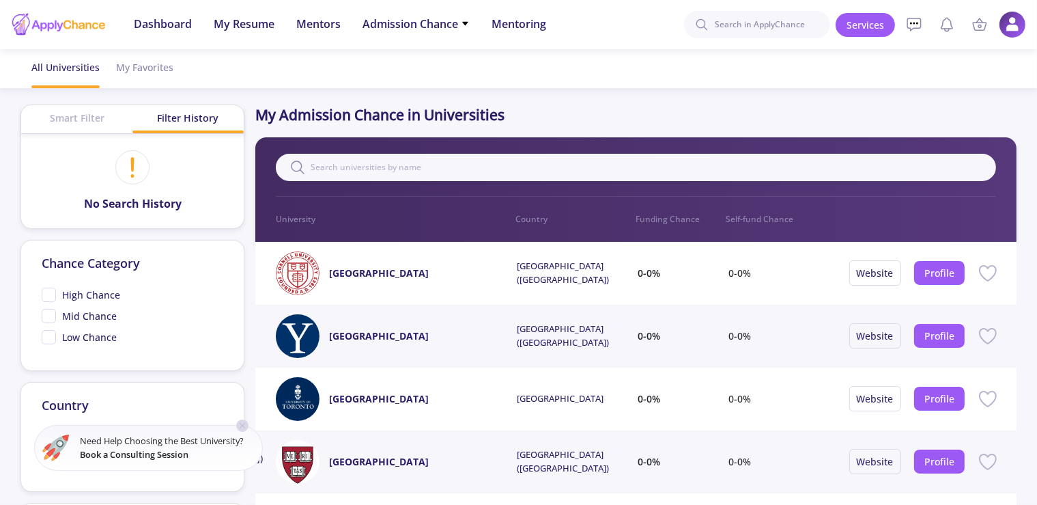
click at [96, 111] on div "Smart Filter" at bounding box center [76, 117] width 111 height 25
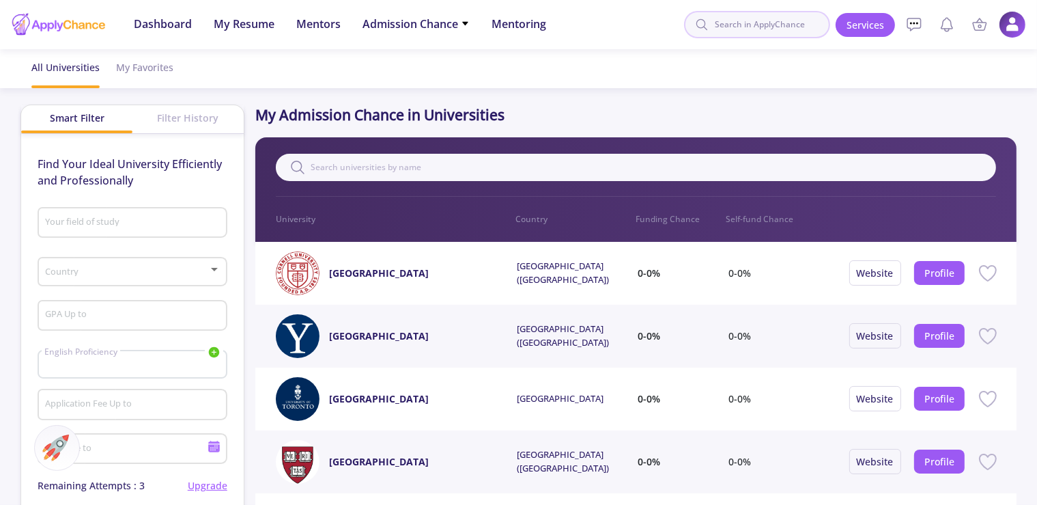
click at [776, 24] on input at bounding box center [757, 24] width 146 height 27
type input "fashion"
